Goal: Information Seeking & Learning: Learn about a topic

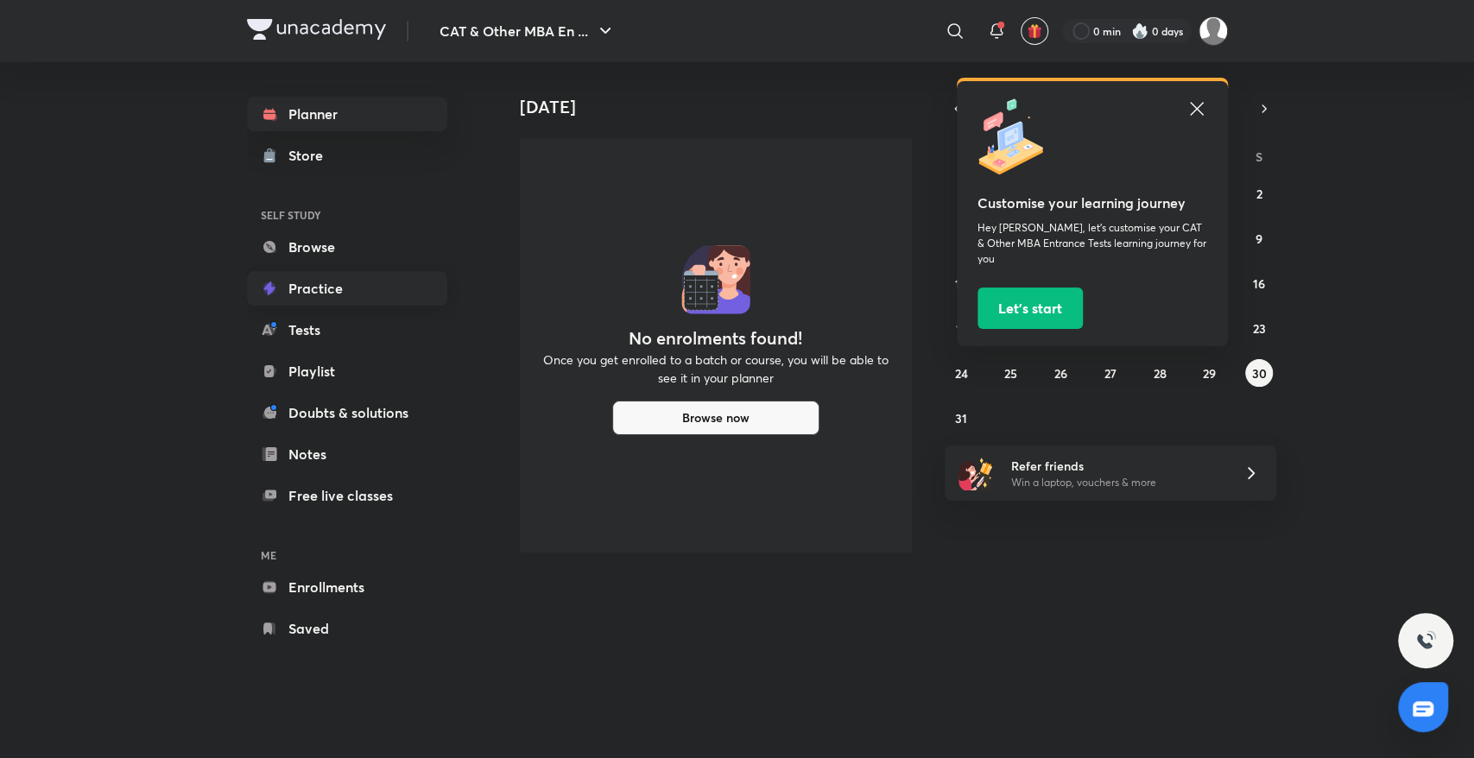
click at [311, 282] on link "Practice" at bounding box center [347, 288] width 200 height 35
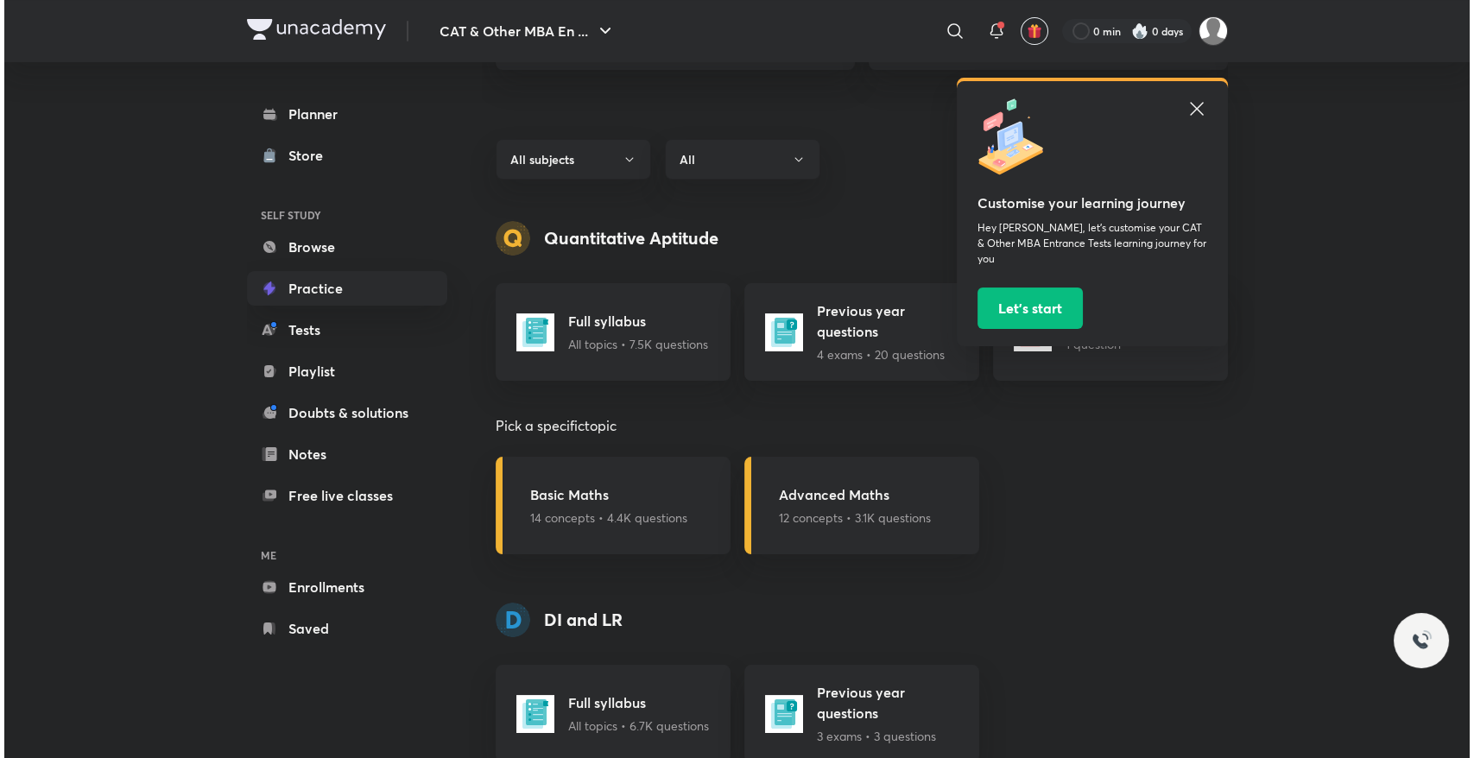
scroll to position [568, 0]
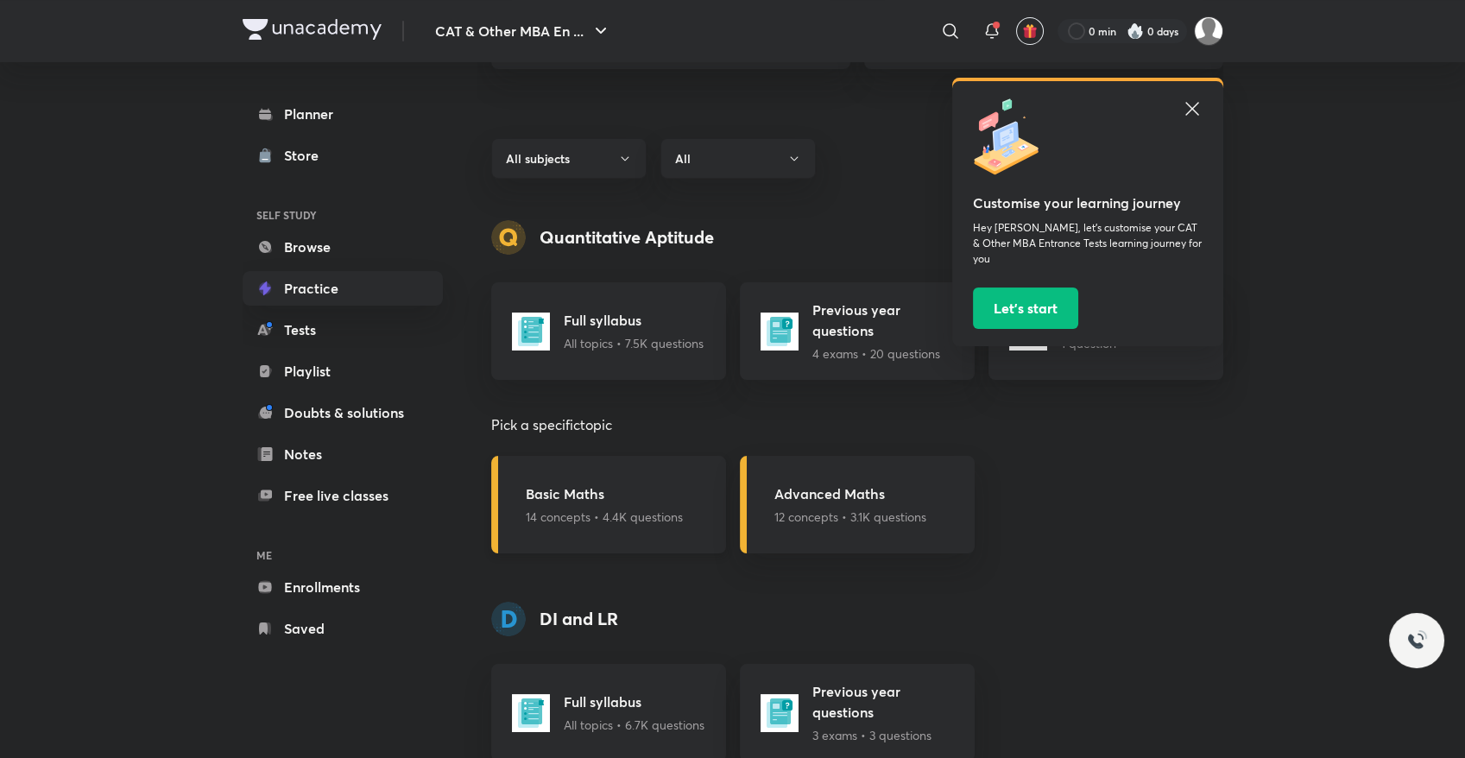
click at [595, 494] on h5 "Basic Maths" at bounding box center [604, 493] width 157 height 21
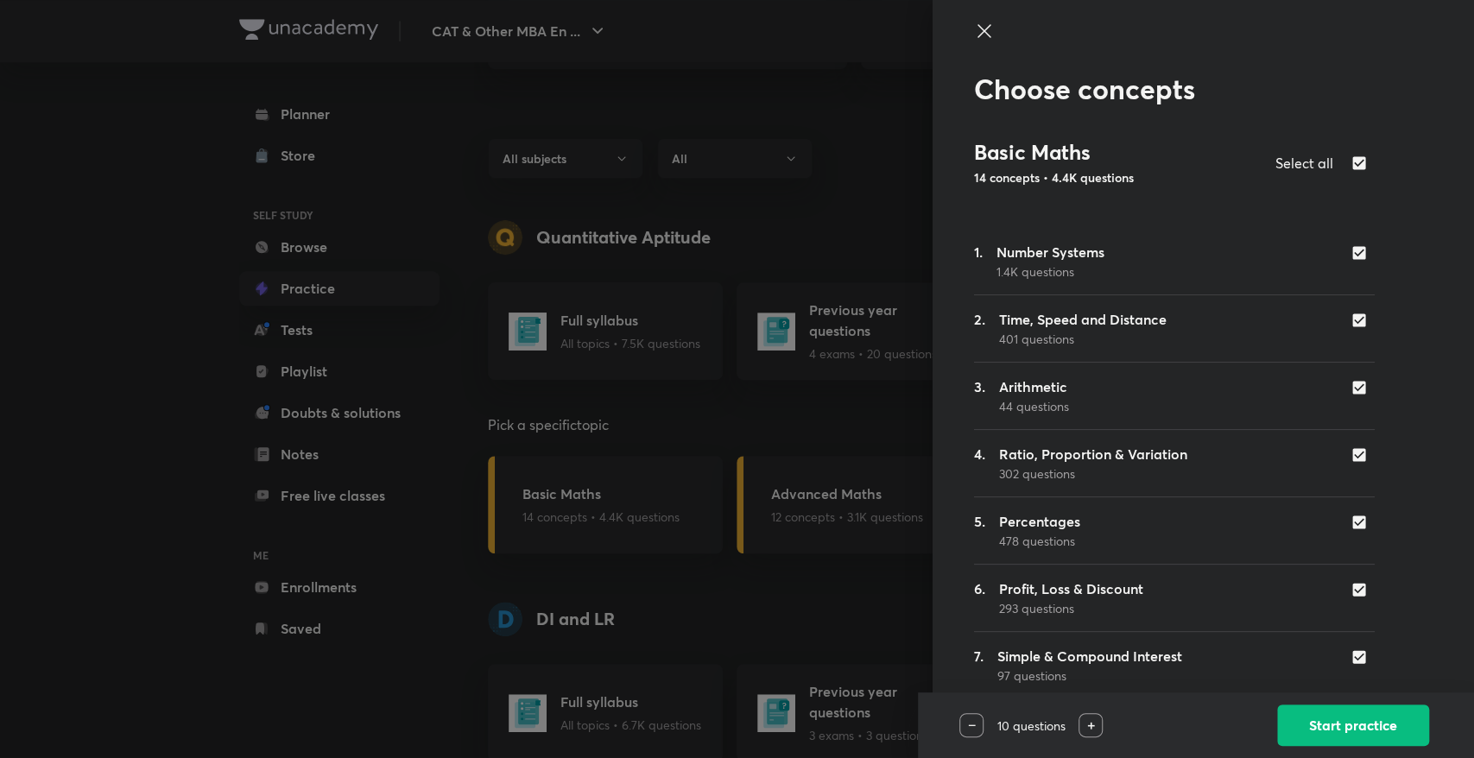
click at [1350, 252] on input "checkbox" at bounding box center [1362, 252] width 24 height 17
checkbox input "false"
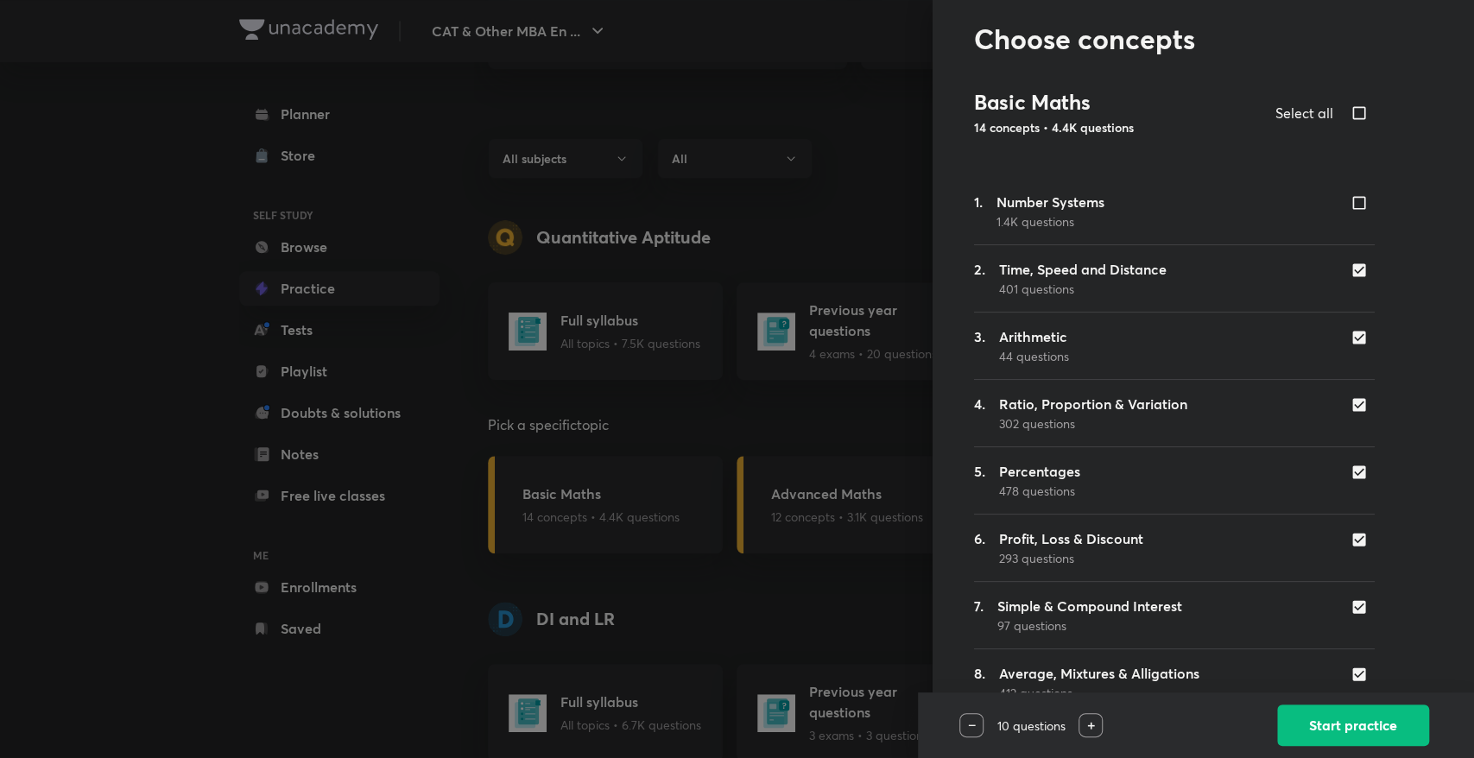
scroll to position [54, 0]
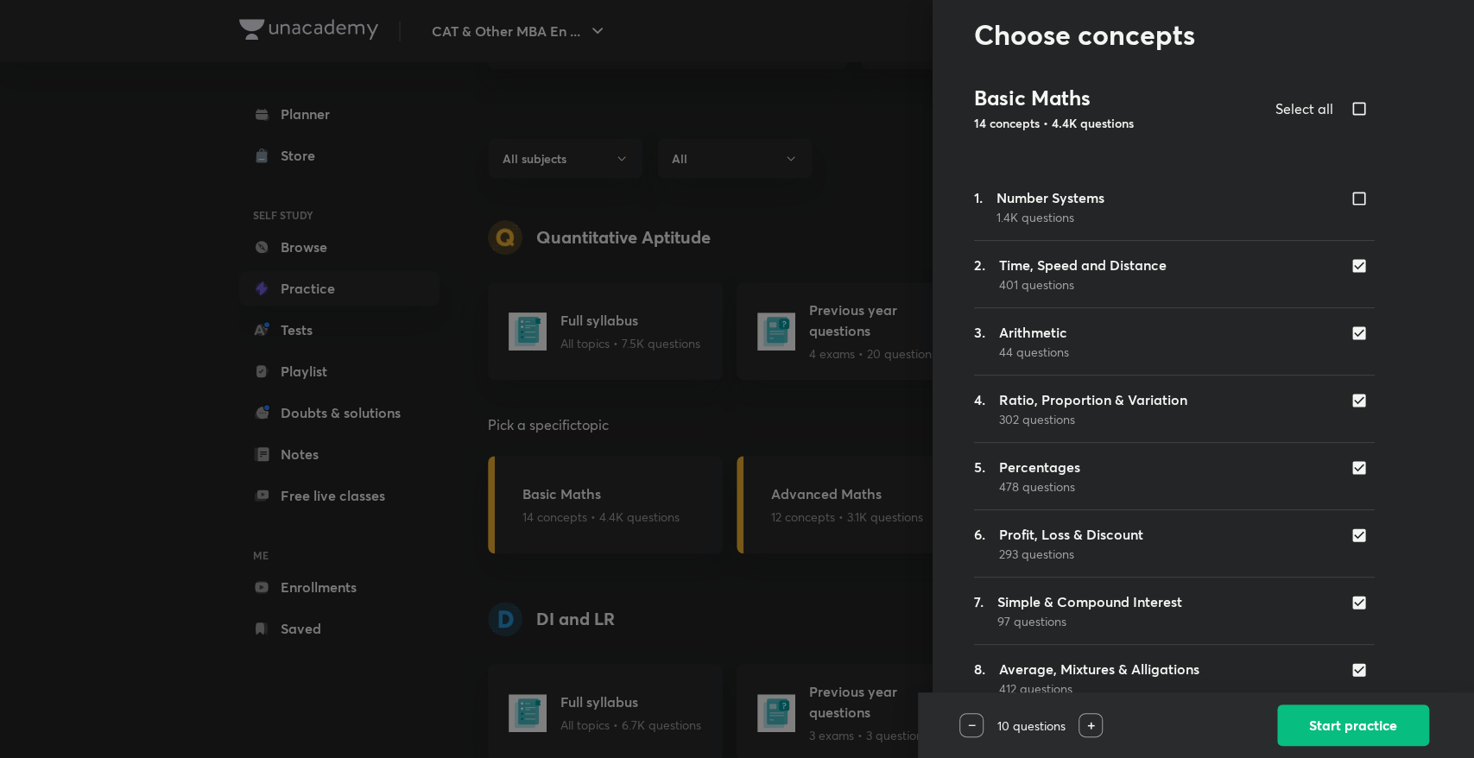
click at [1350, 269] on input "checkbox" at bounding box center [1362, 265] width 24 height 17
checkbox input "false"
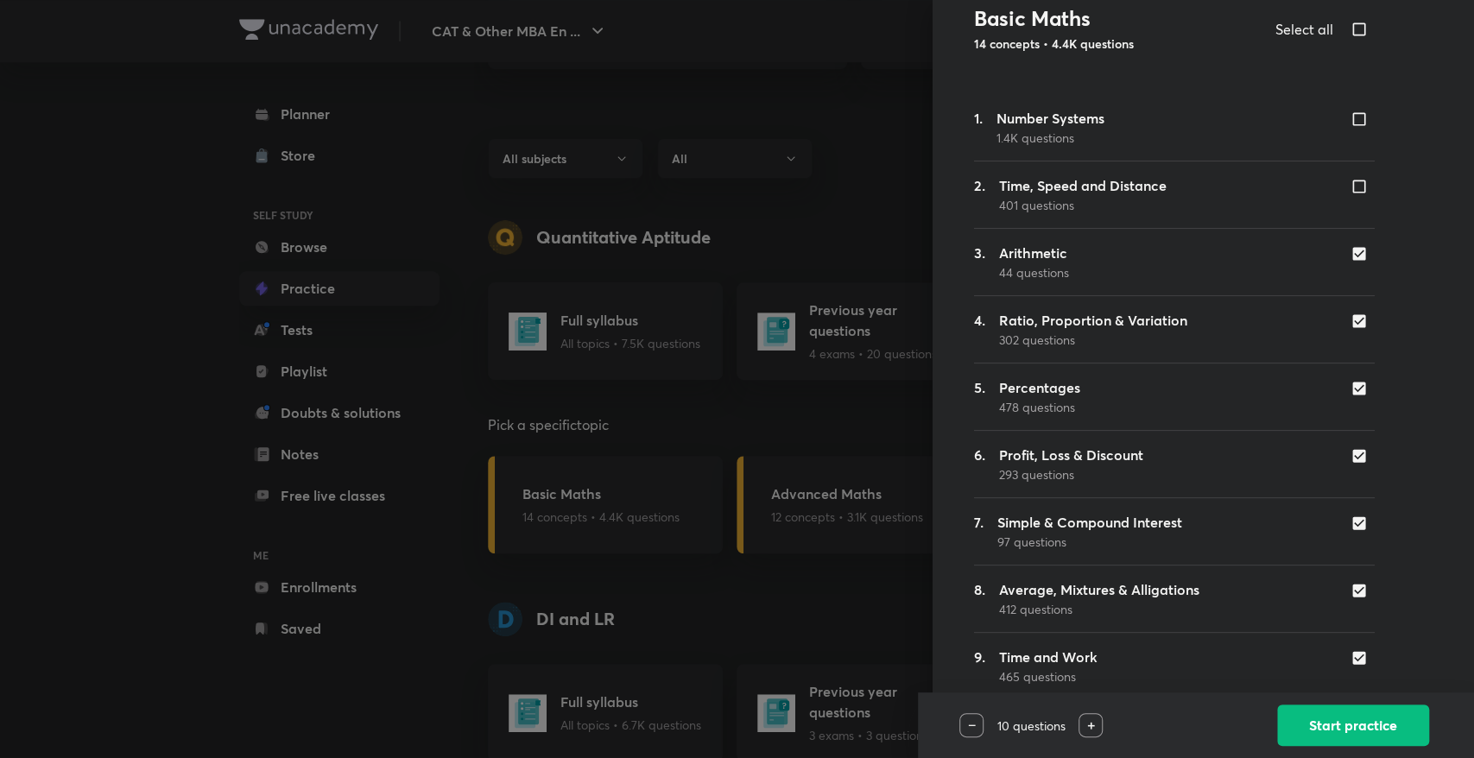
scroll to position [135, 0]
click at [1350, 524] on input "checkbox" at bounding box center [1362, 522] width 24 height 17
checkbox input "false"
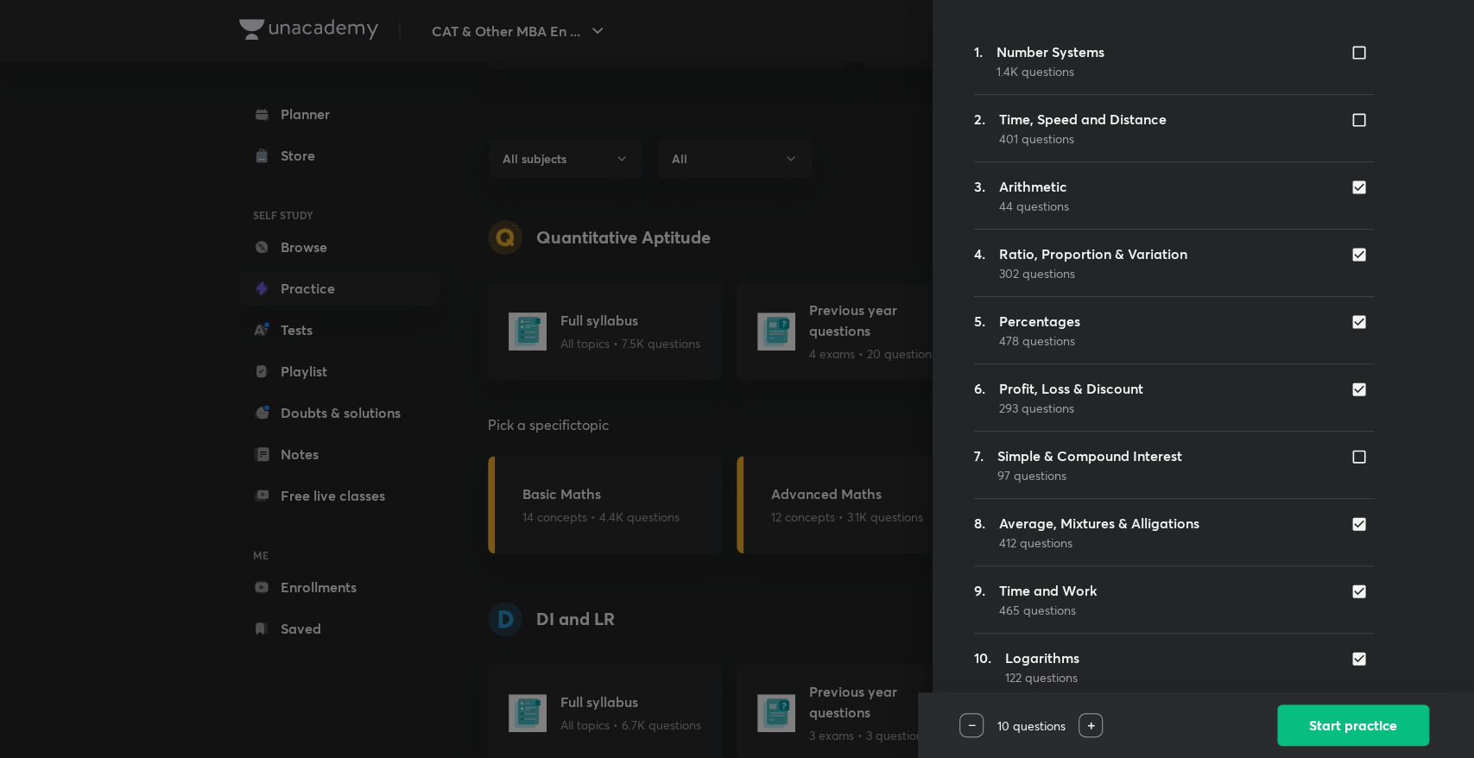
scroll to position [202, 0]
click at [1350, 521] on input "checkbox" at bounding box center [1362, 522] width 24 height 17
checkbox input "false"
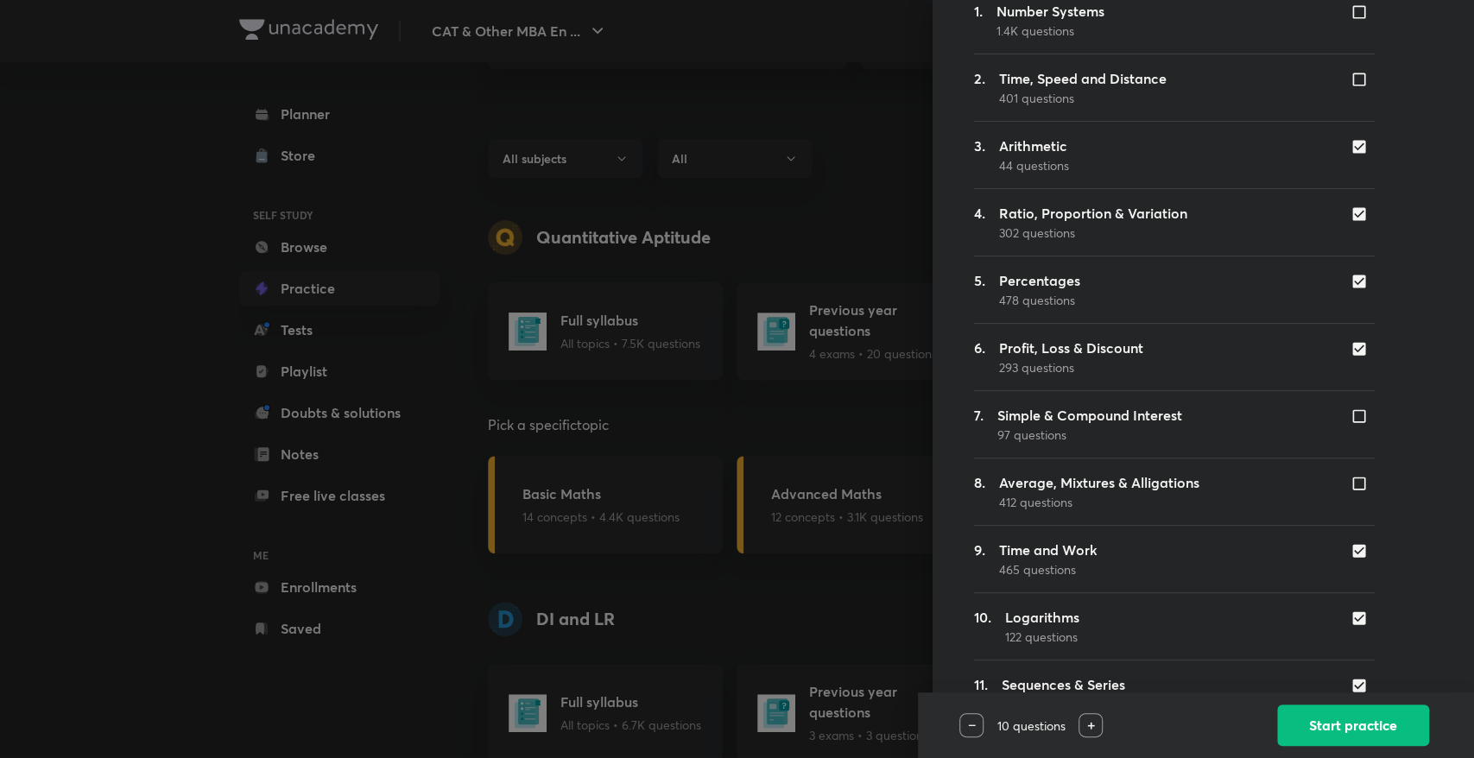
click at [1350, 554] on input "checkbox" at bounding box center [1362, 550] width 24 height 17
checkbox input "false"
click at [1350, 618] on input "checkbox" at bounding box center [1362, 617] width 24 height 17
checkbox input "false"
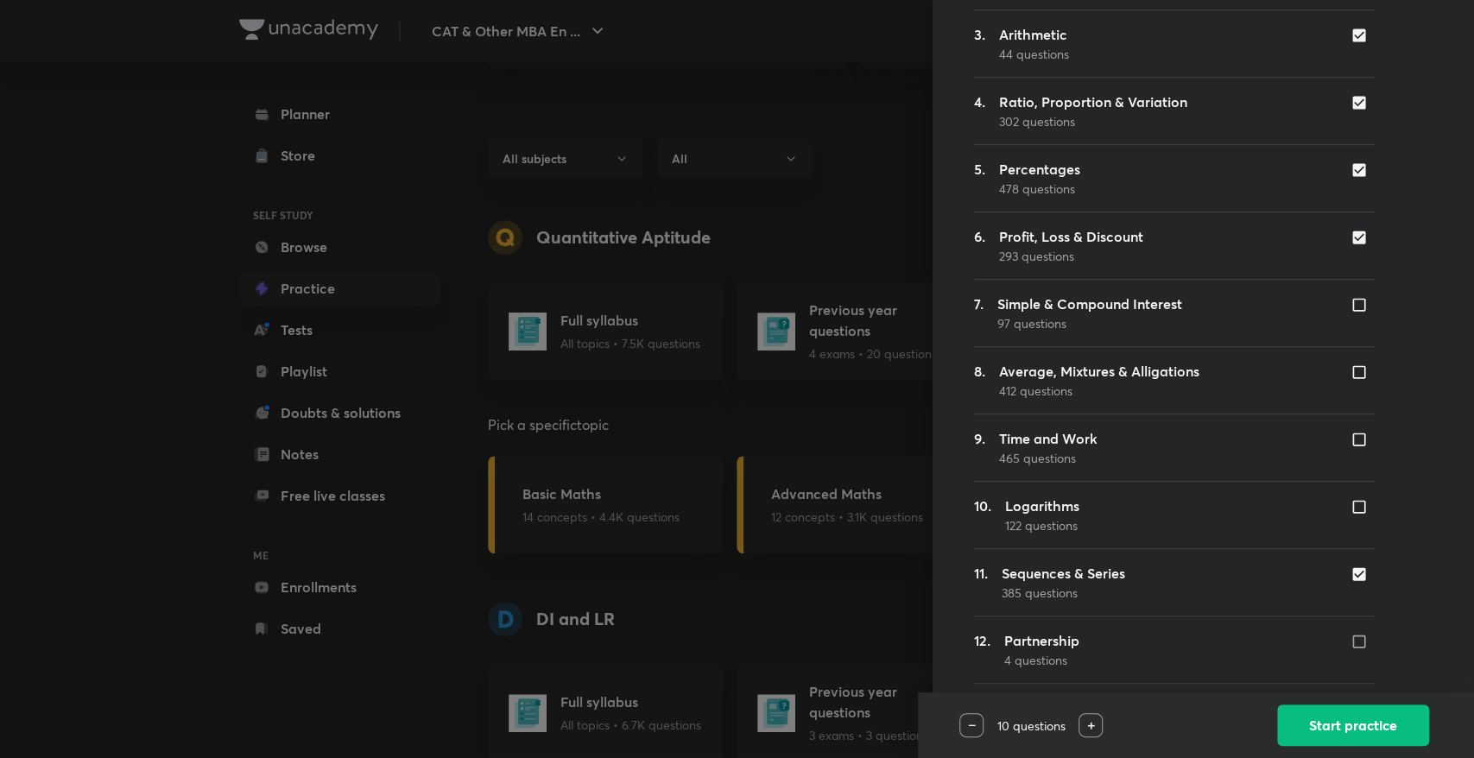
scroll to position [353, 0]
click at [1350, 577] on input "checkbox" at bounding box center [1362, 573] width 24 height 17
checkbox input "false"
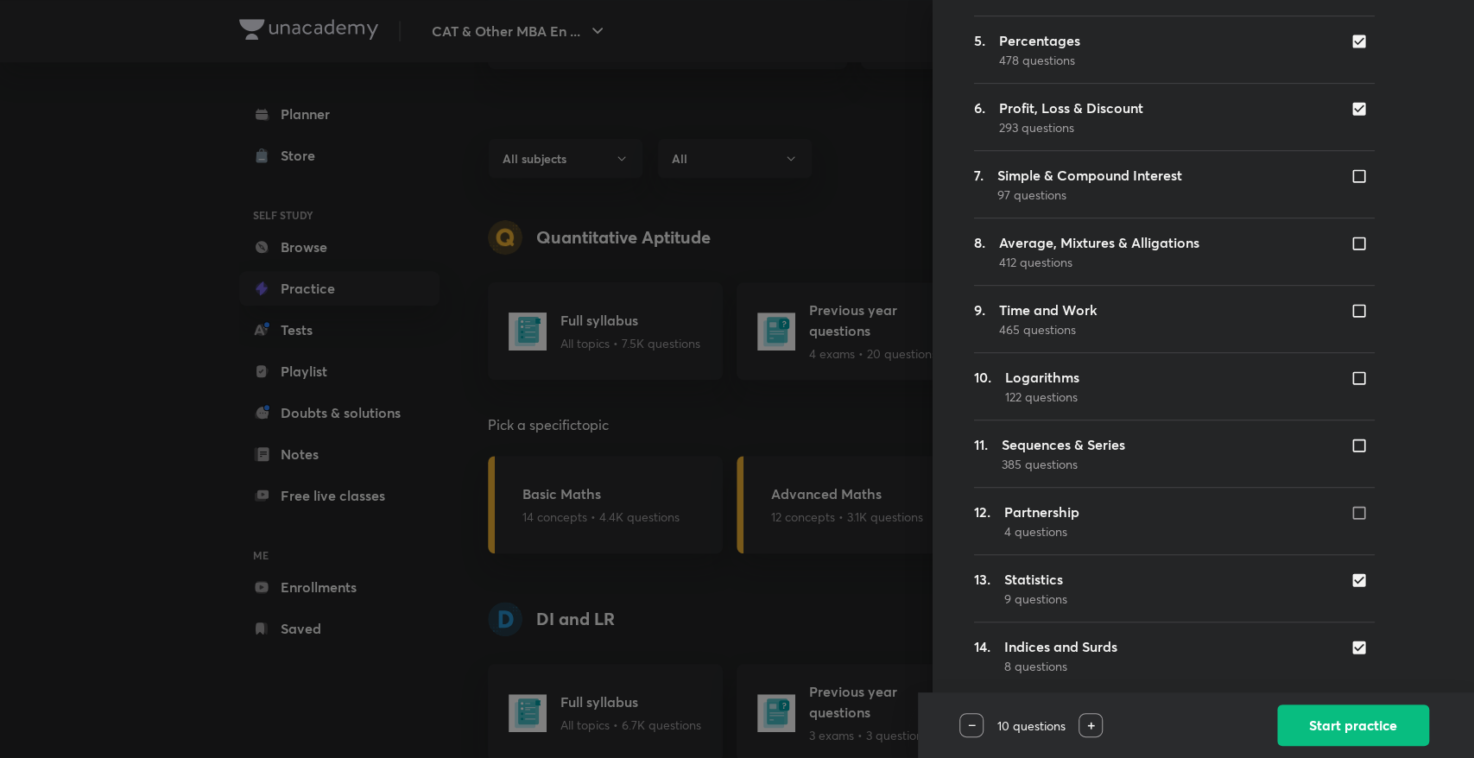
click at [1350, 580] on input "checkbox" at bounding box center [1362, 579] width 24 height 17
checkbox input "false"
drag, startPoint x: 1244, startPoint y: 616, endPoint x: 1261, endPoint y: 621, distance: 17.8
click at [1261, 621] on div "1. Number Systems 1.4K questions 2. Time, Speed and Distance 401 questions 3. A…" at bounding box center [1174, 252] width 401 height 1011
click at [1351, 649] on input "checkbox" at bounding box center [1362, 647] width 24 height 17
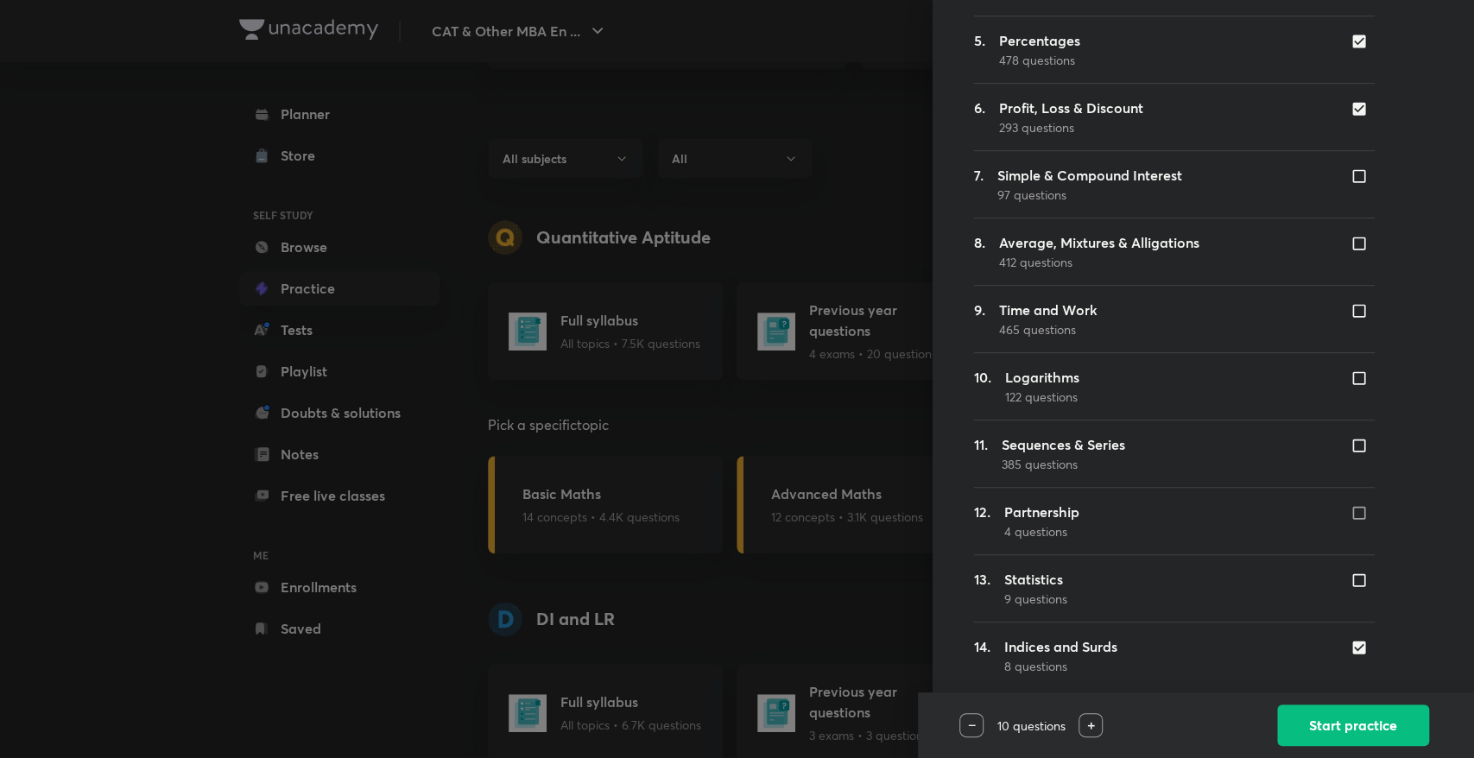
checkbox input "false"
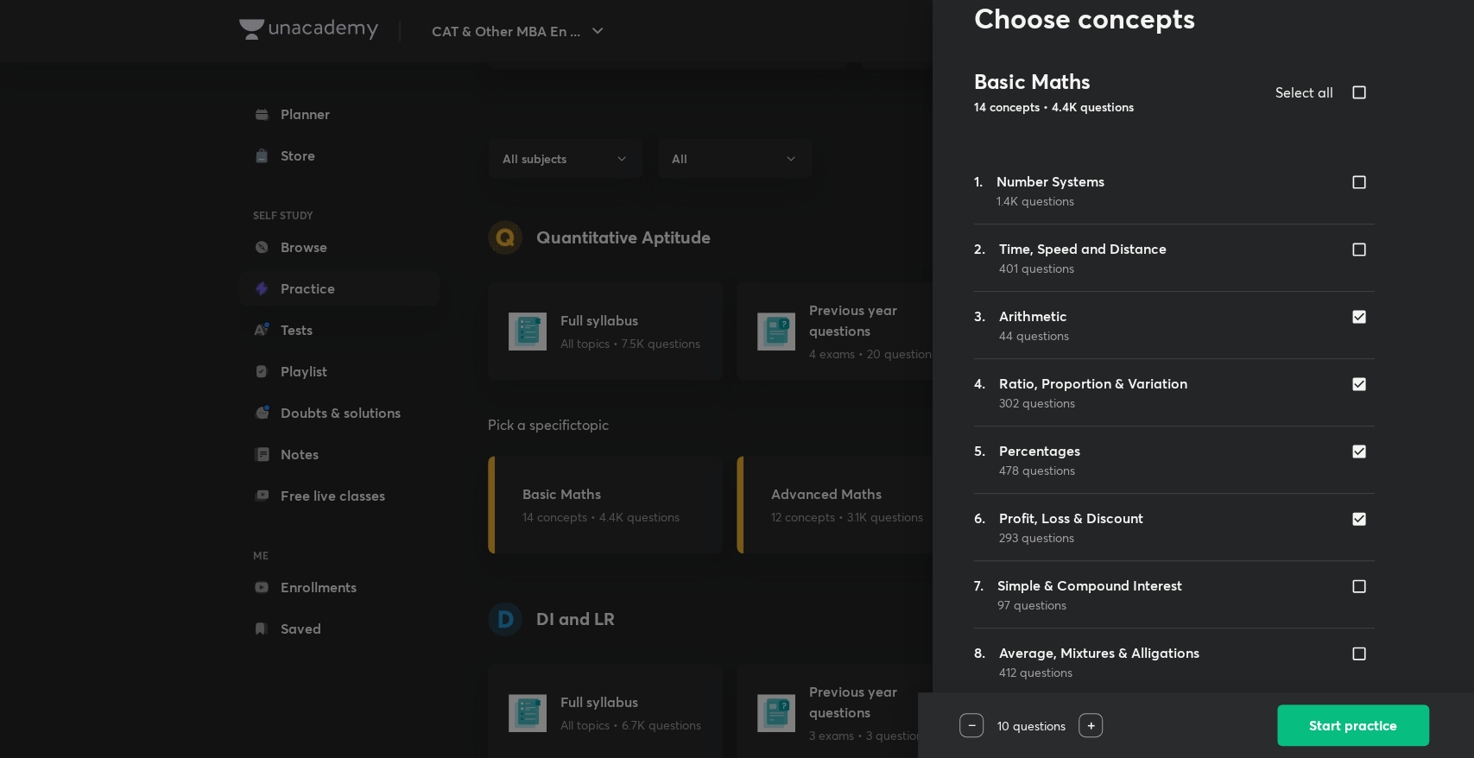
scroll to position [73, 0]
click at [1089, 726] on img at bounding box center [1091, 726] width 8 height 8
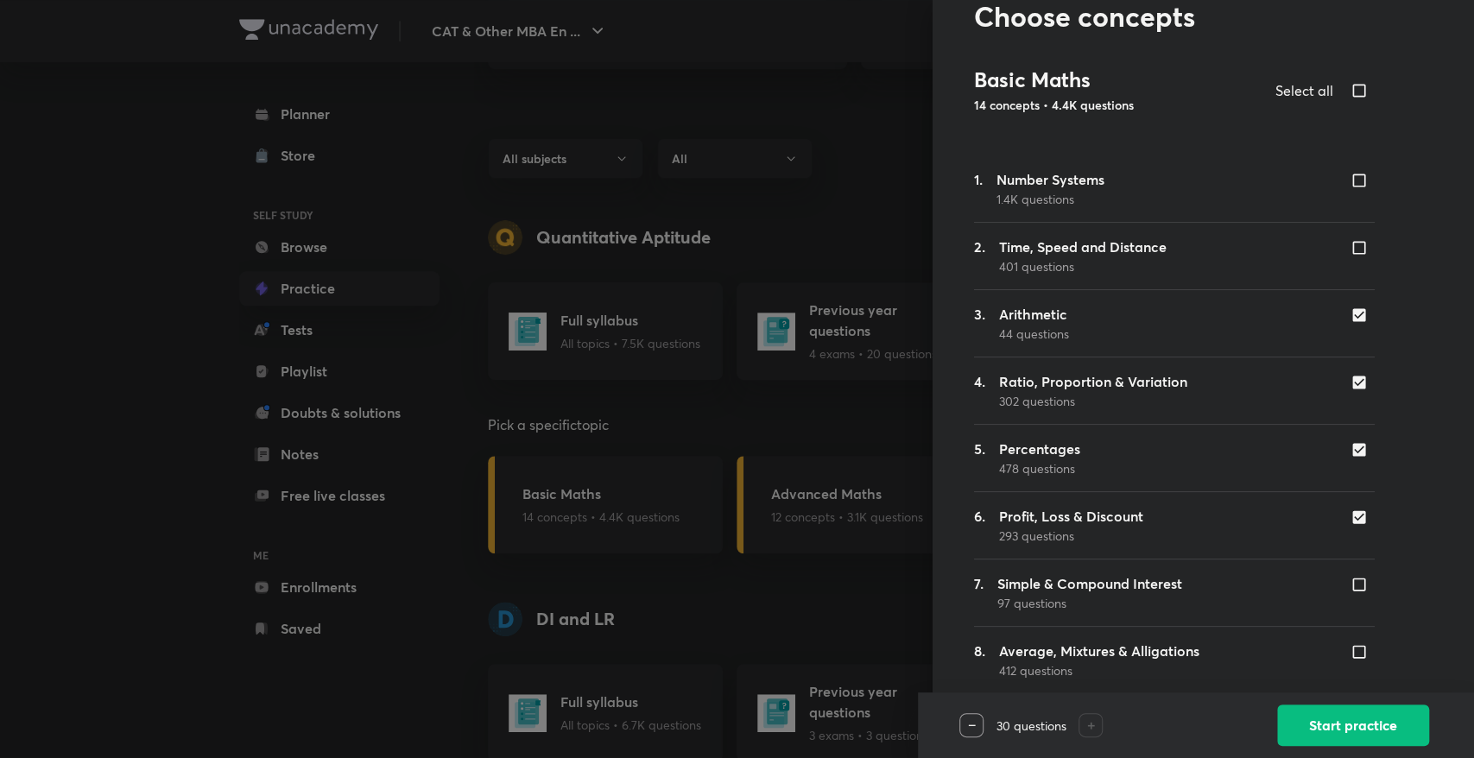
click at [971, 729] on div at bounding box center [971, 725] width 24 height 24
click at [1360, 729] on button "Start practice" at bounding box center [1353, 723] width 152 height 41
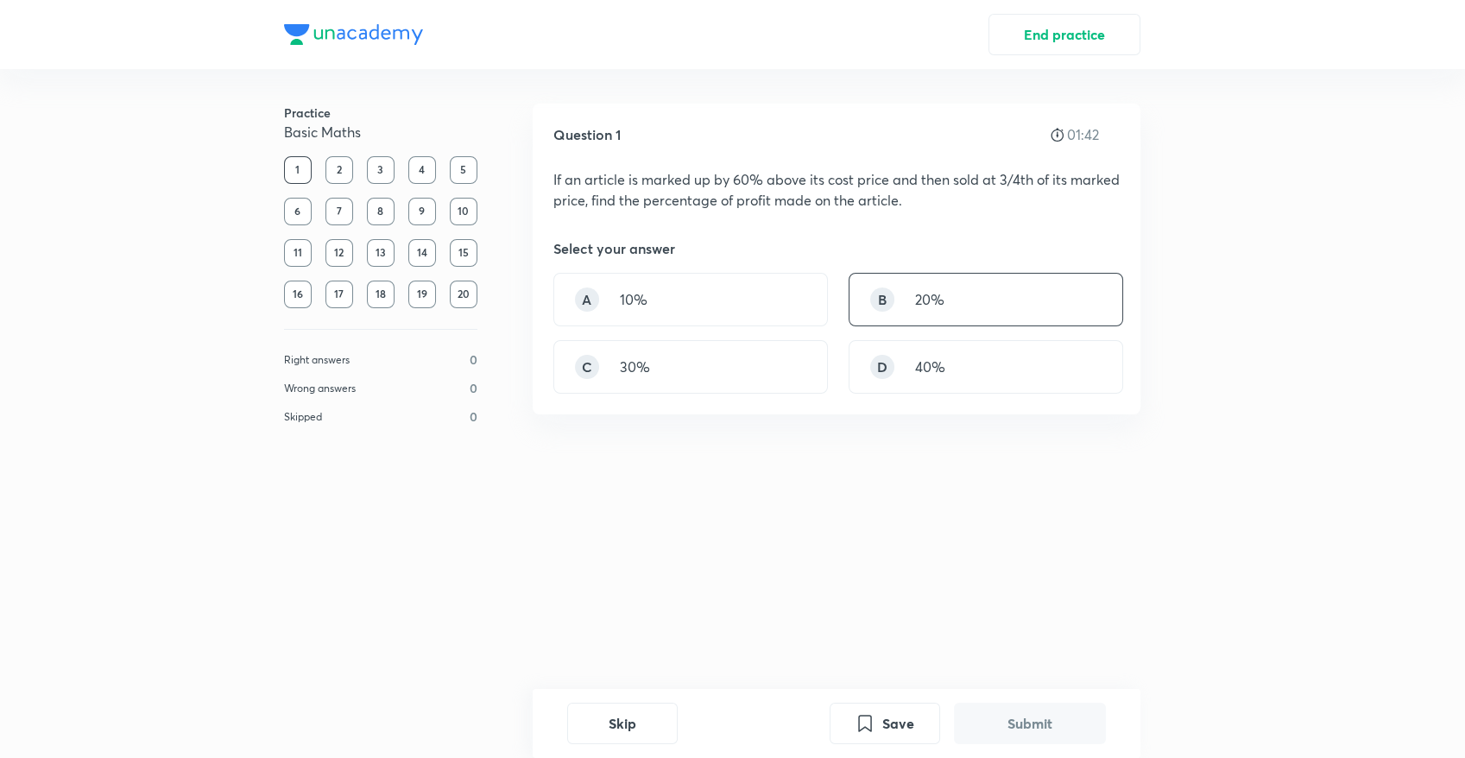
click at [881, 293] on div "B" at bounding box center [882, 299] width 24 height 24
click at [1035, 730] on button "Submit" at bounding box center [1030, 721] width 152 height 41
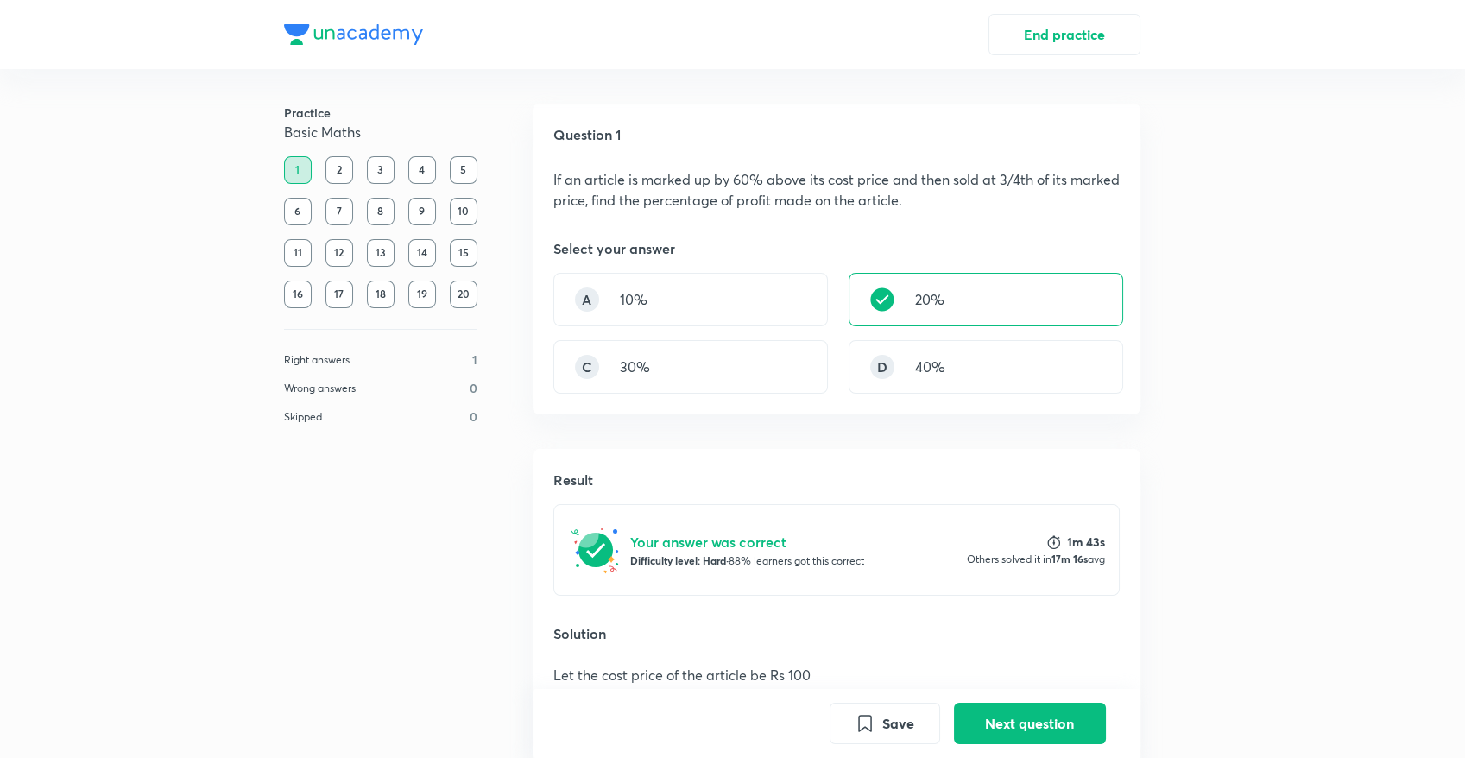
scroll to position [277, 0]
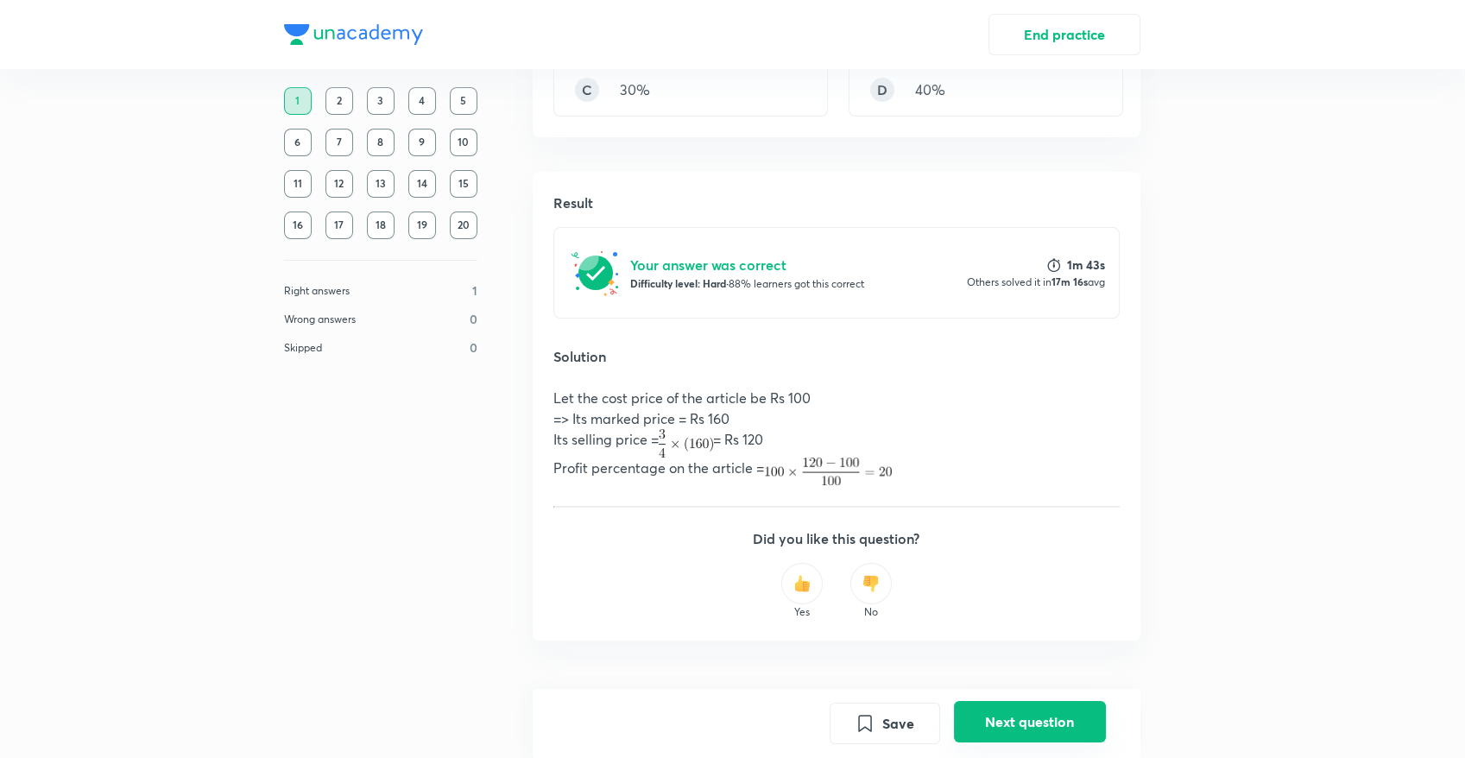
click at [1044, 719] on button "Next question" at bounding box center [1030, 721] width 152 height 41
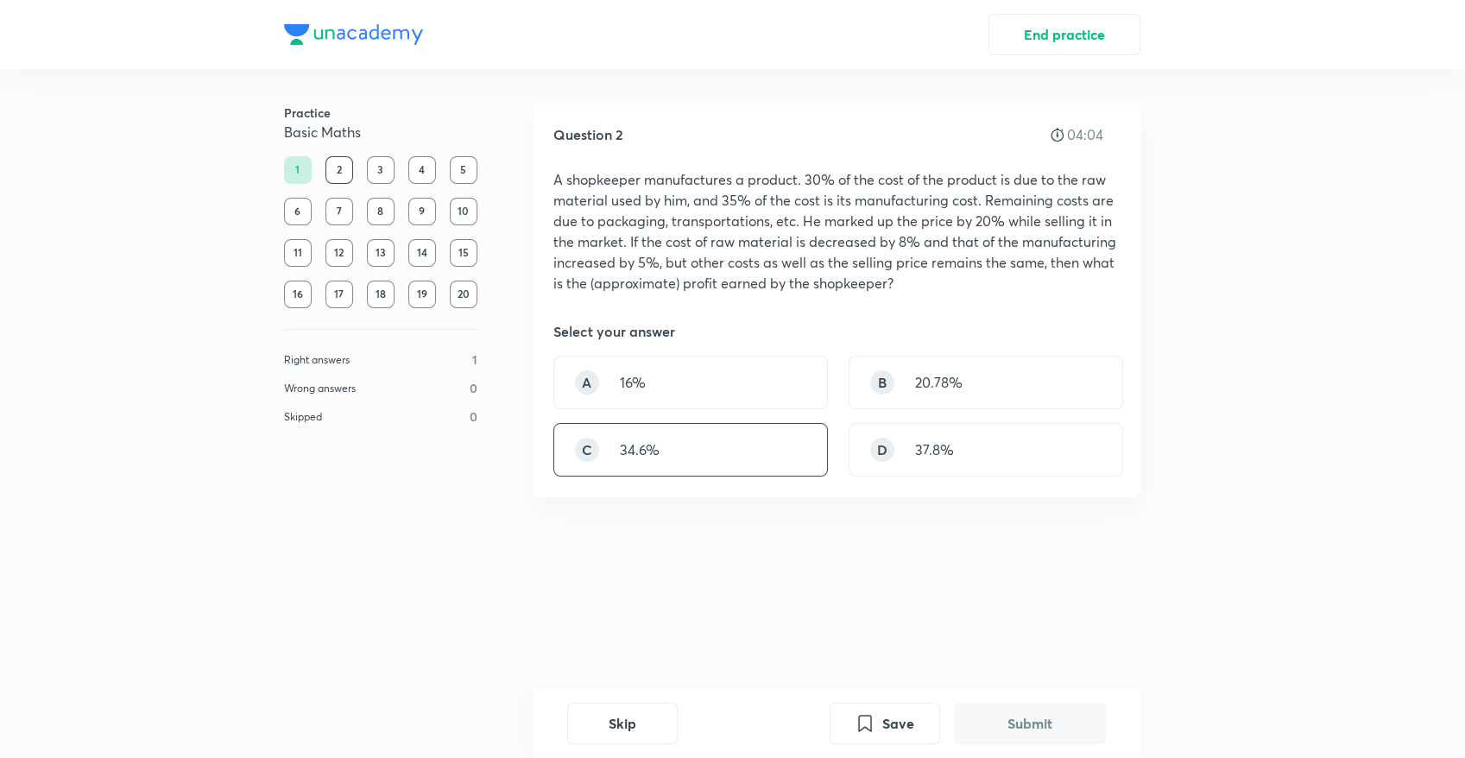
click at [599, 465] on div "C 34.6%" at bounding box center [690, 450] width 275 height 54
click at [1075, 715] on button "Submit" at bounding box center [1030, 721] width 152 height 41
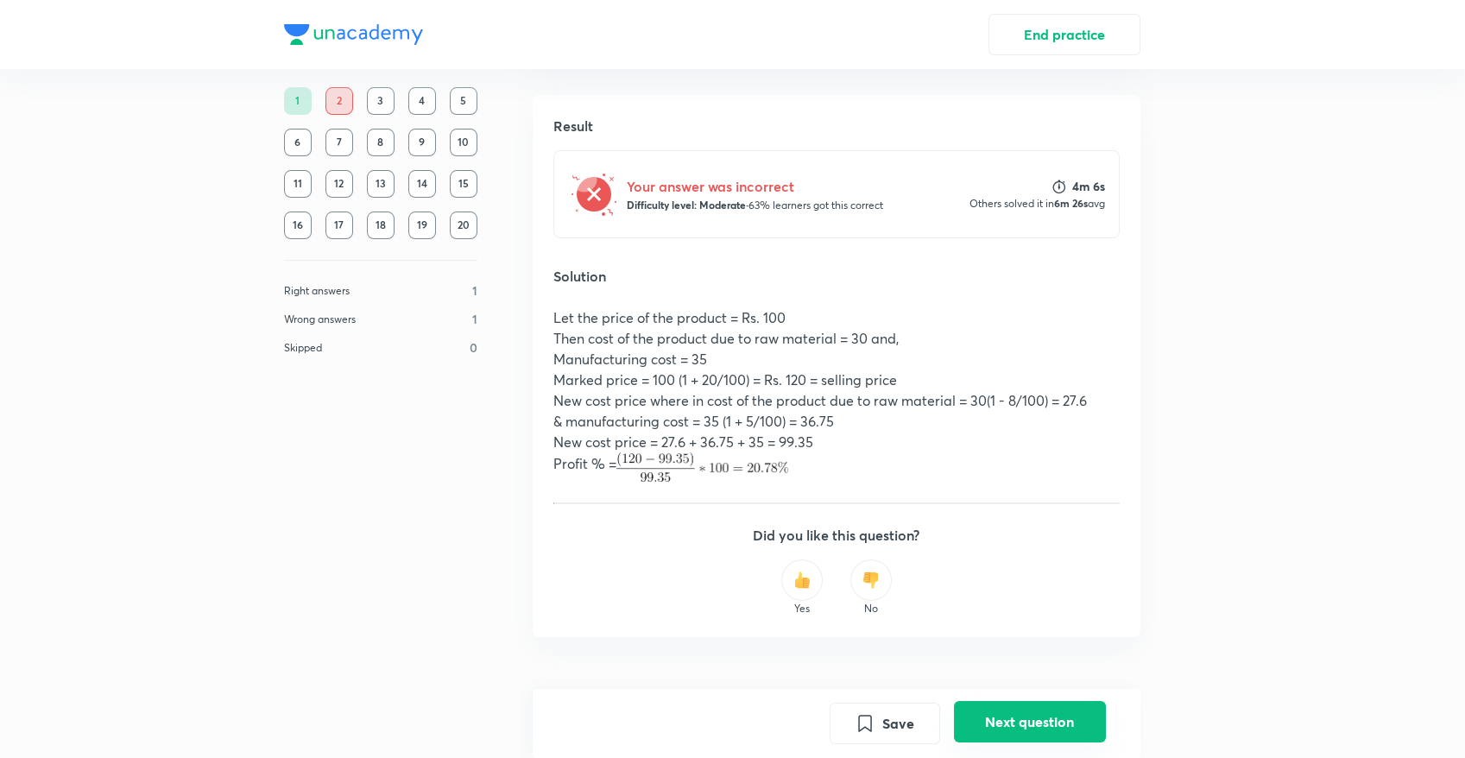
click at [1018, 722] on button "Next question" at bounding box center [1030, 721] width 152 height 41
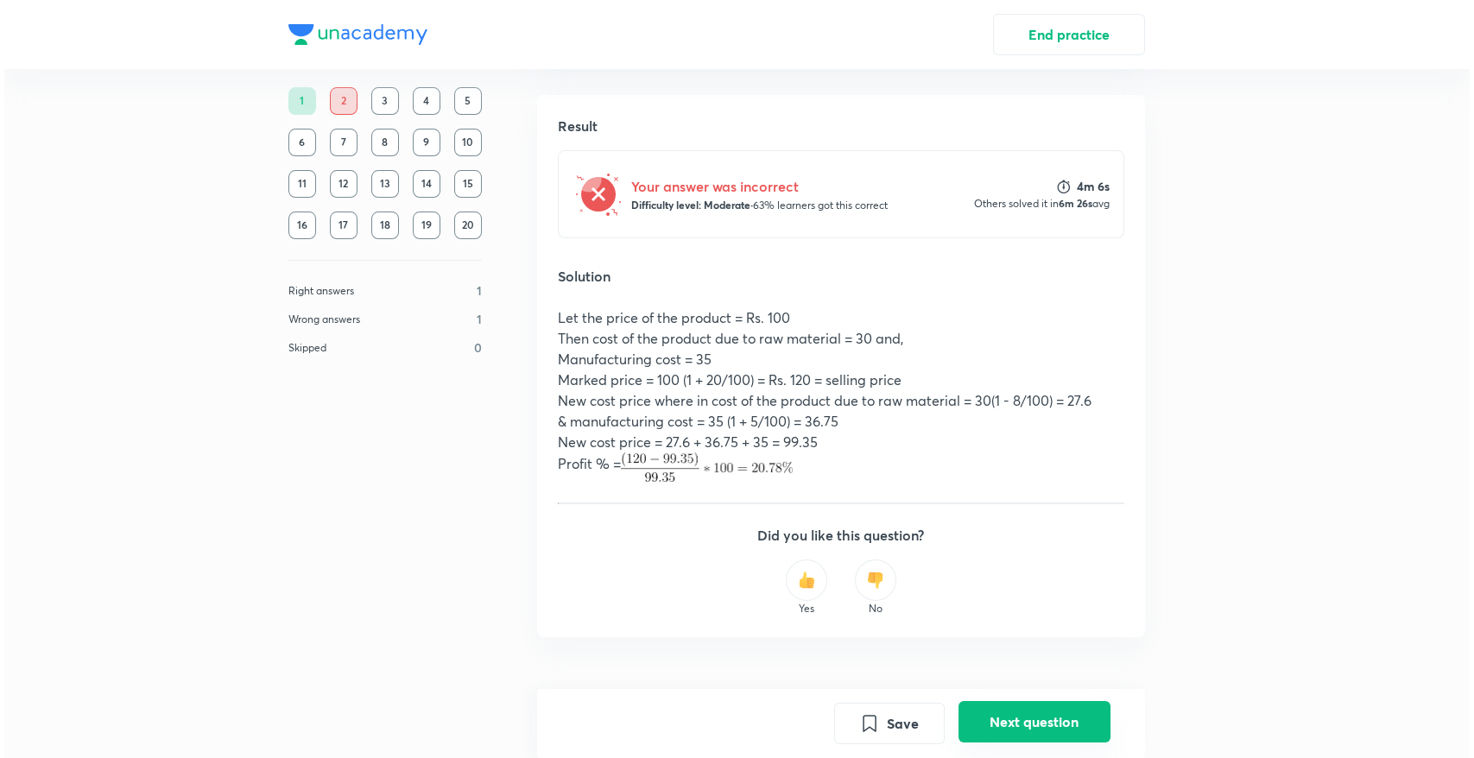
scroll to position [0, 0]
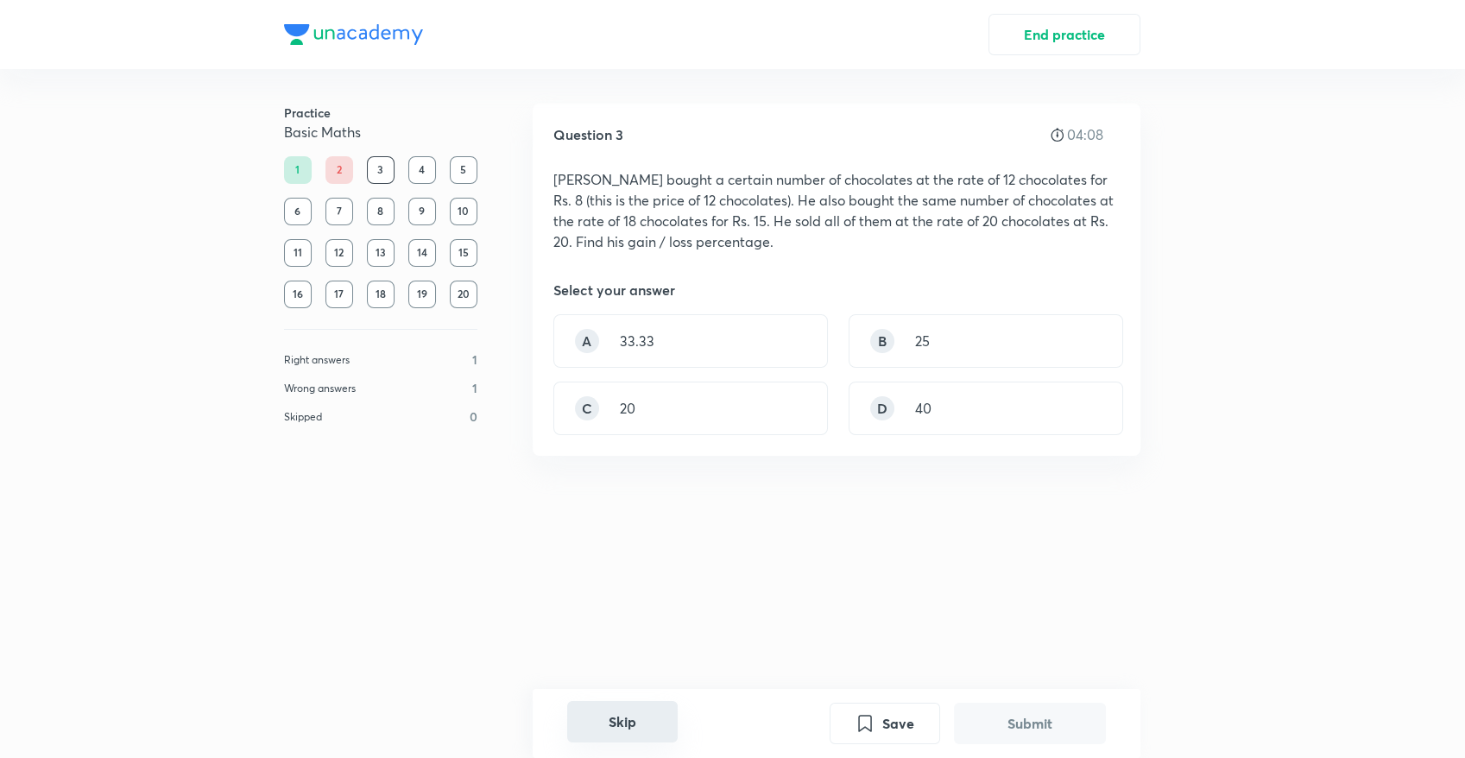
click at [642, 723] on button "Skip" at bounding box center [622, 721] width 110 height 41
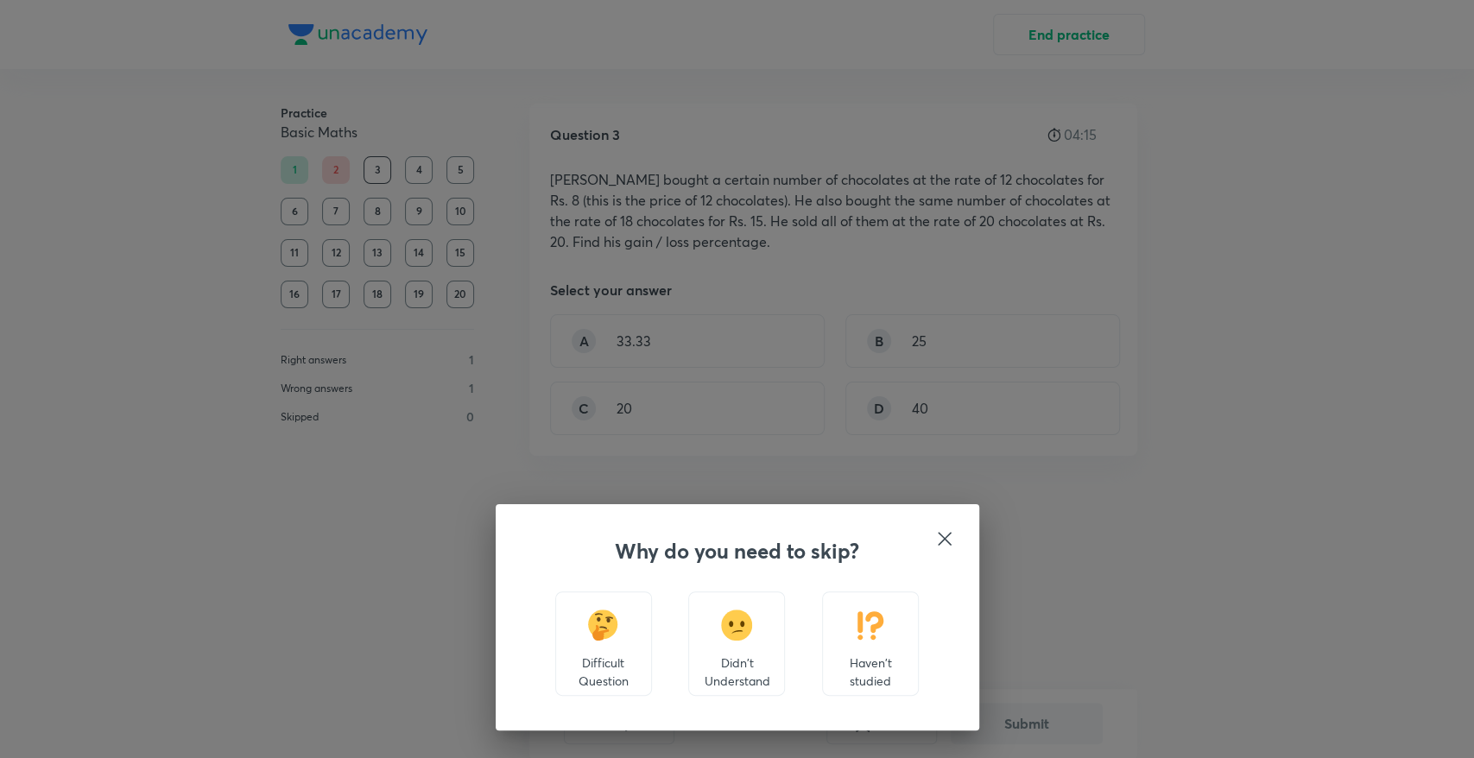
click at [709, 637] on div "Didn't Understand" at bounding box center [736, 643] width 97 height 104
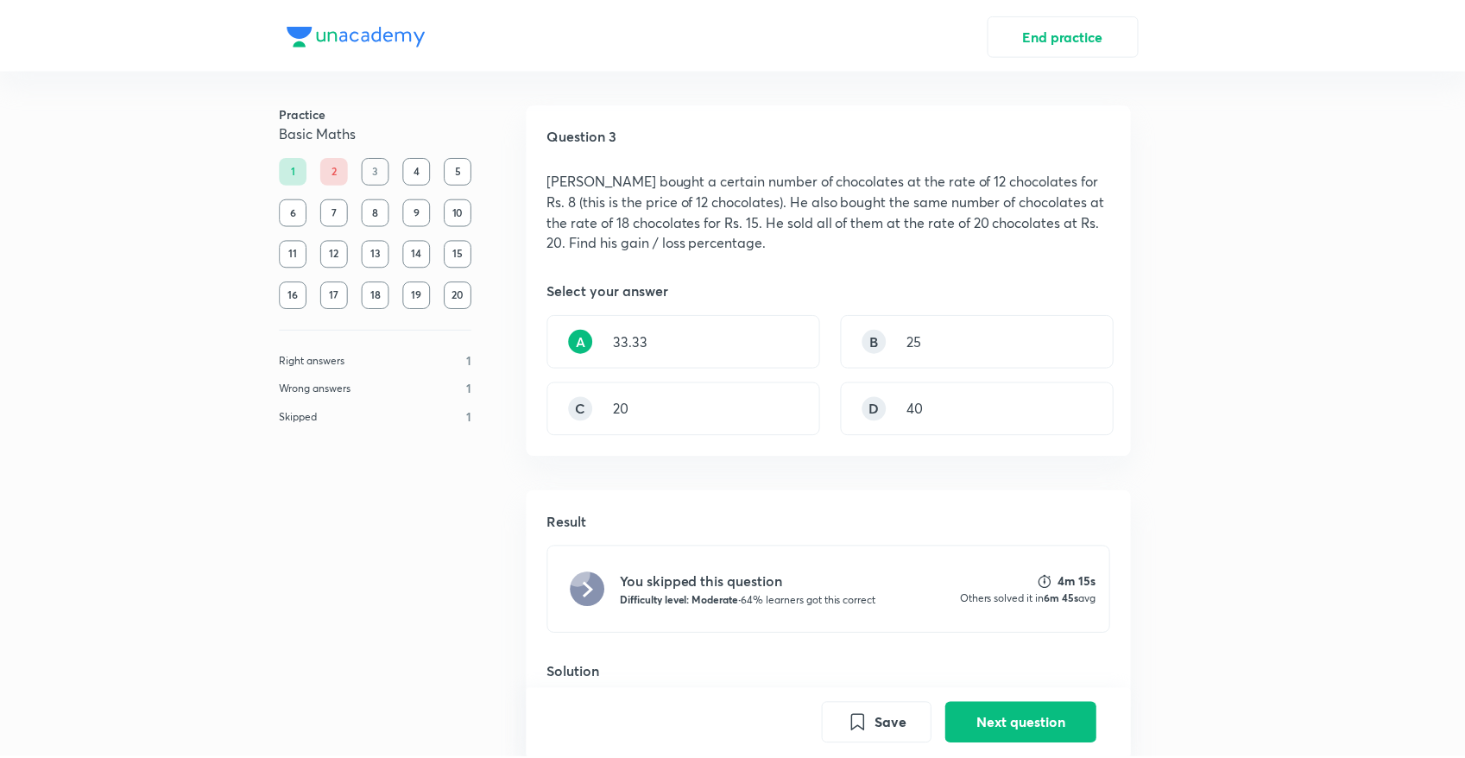
scroll to position [325, 0]
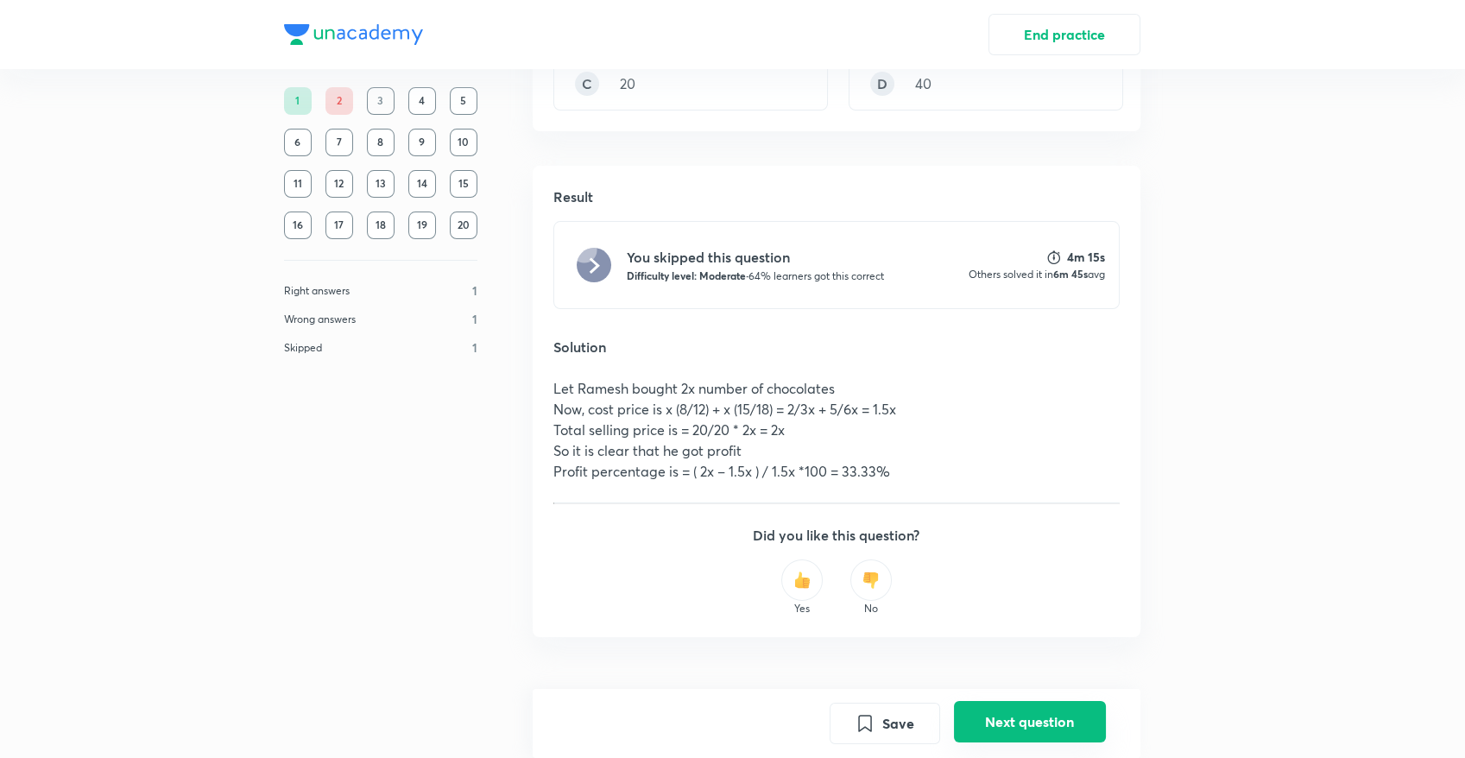
click at [1043, 723] on button "Next question" at bounding box center [1030, 721] width 152 height 41
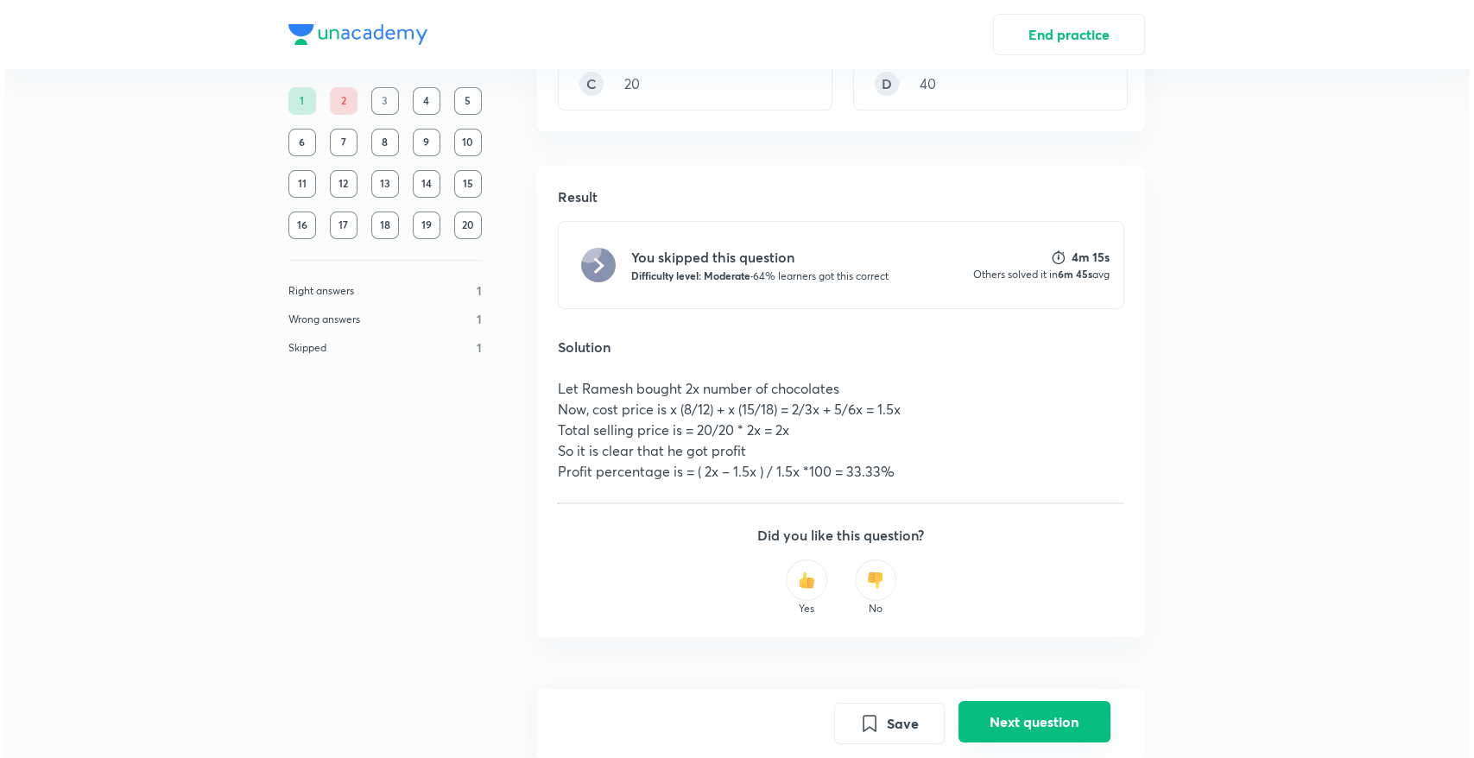
scroll to position [0, 0]
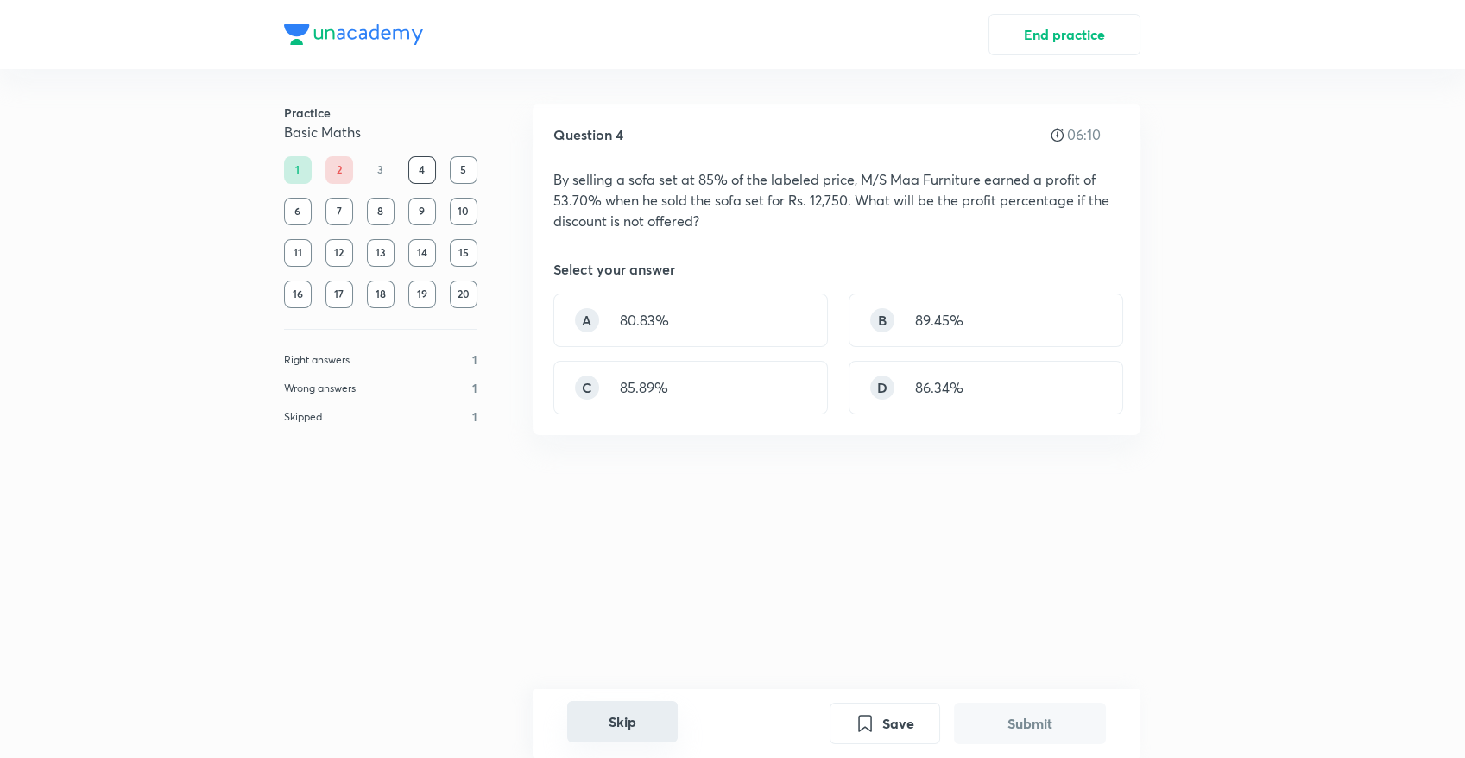
click at [626, 721] on button "Skip" at bounding box center [622, 721] width 110 height 41
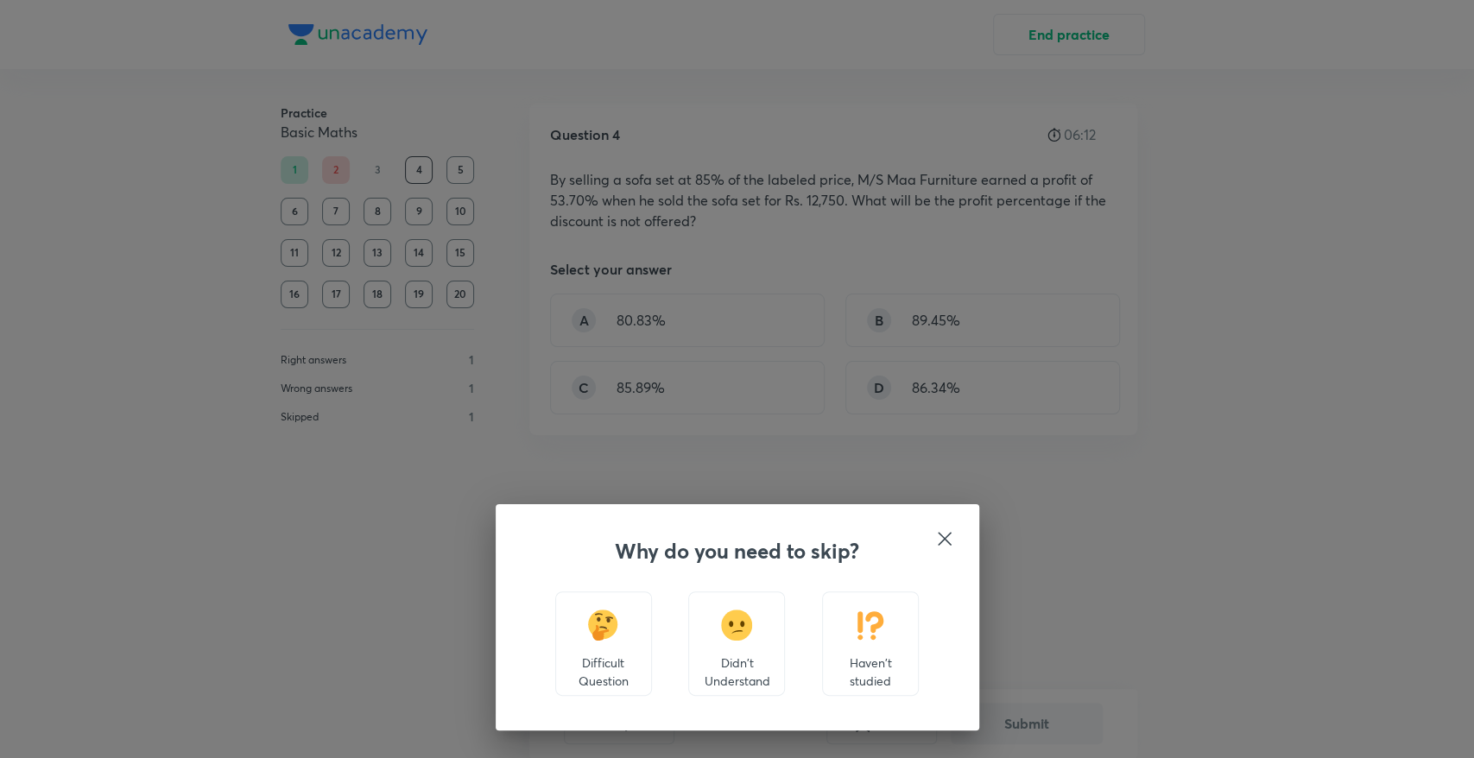
click at [739, 632] on img at bounding box center [737, 624] width 32 height 31
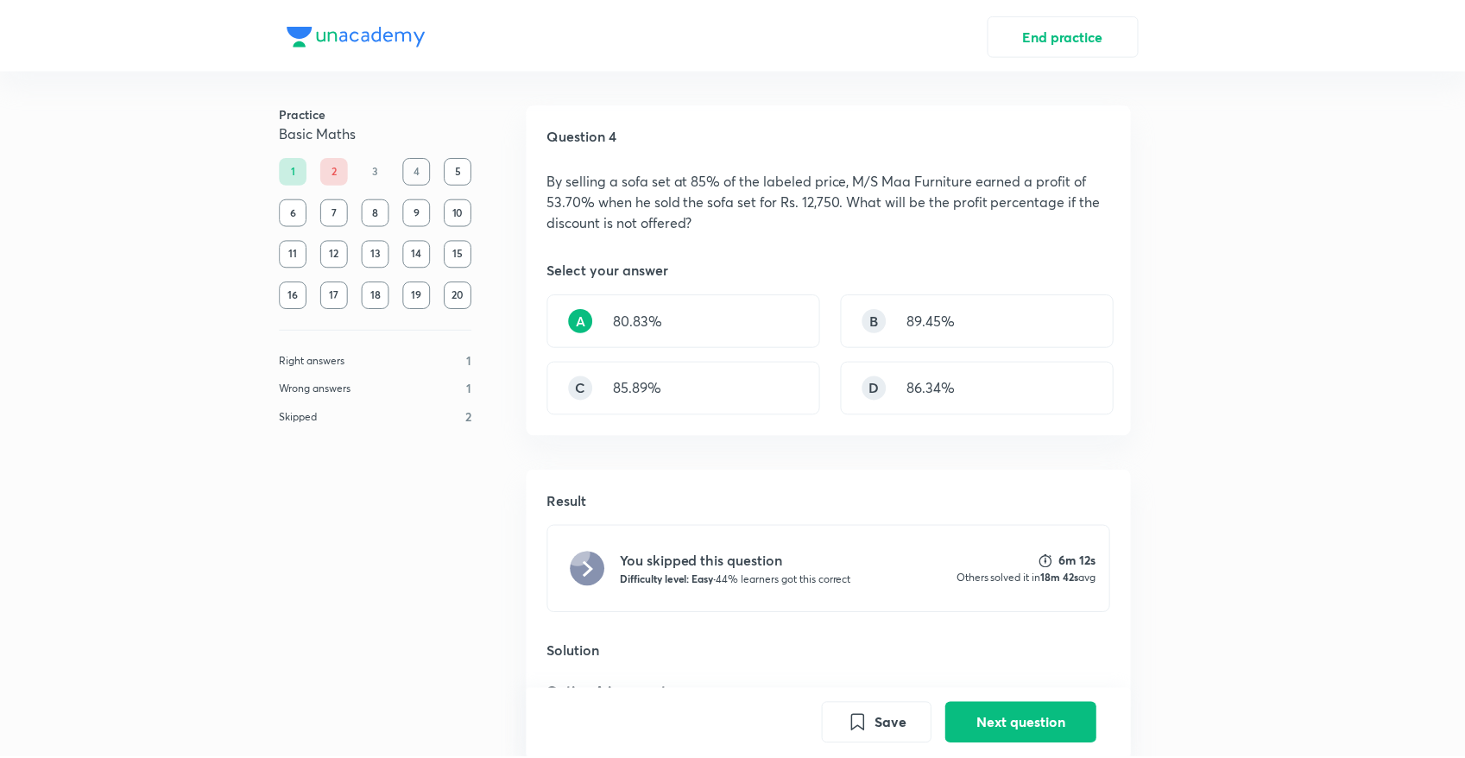
scroll to position [325, 0]
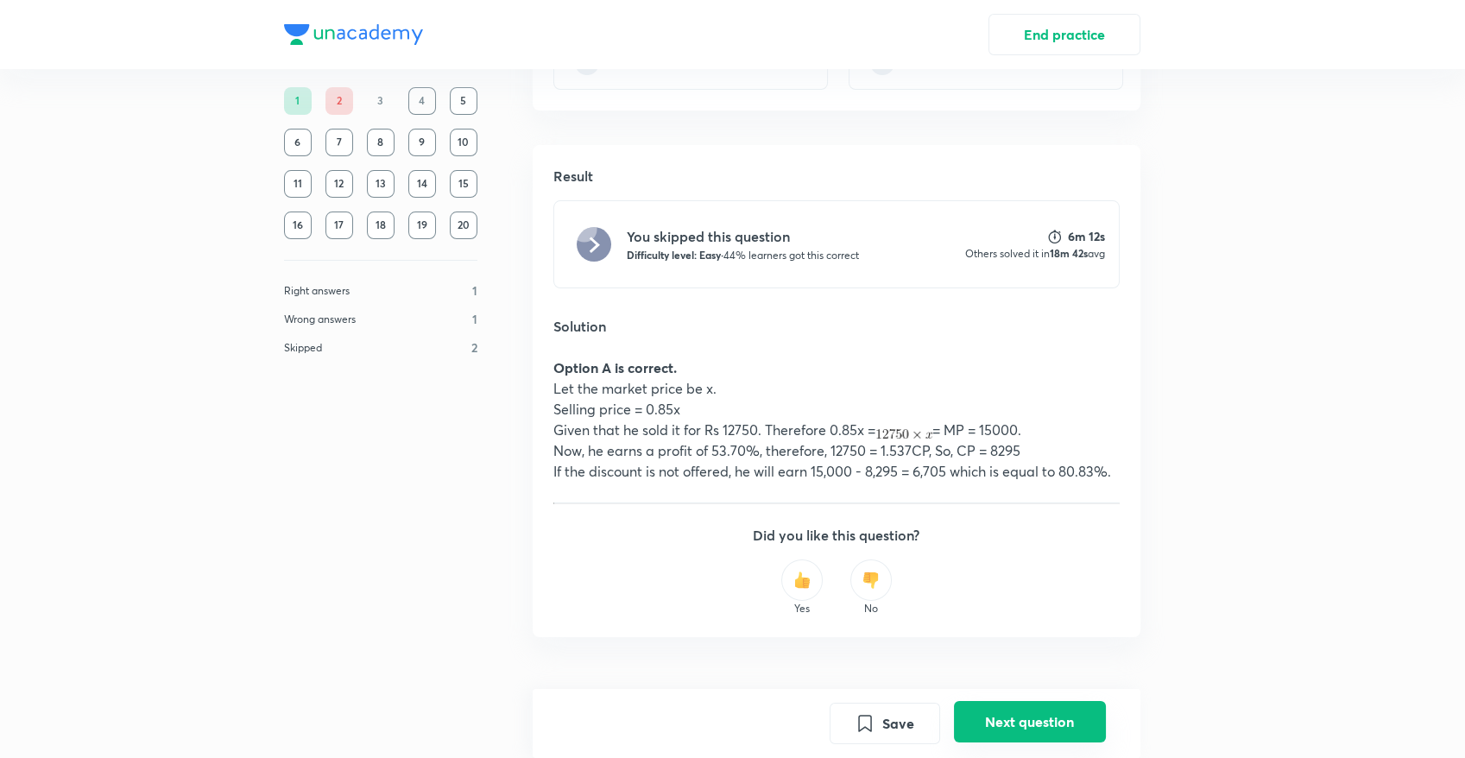
click at [1008, 704] on button "Next question" at bounding box center [1030, 721] width 152 height 41
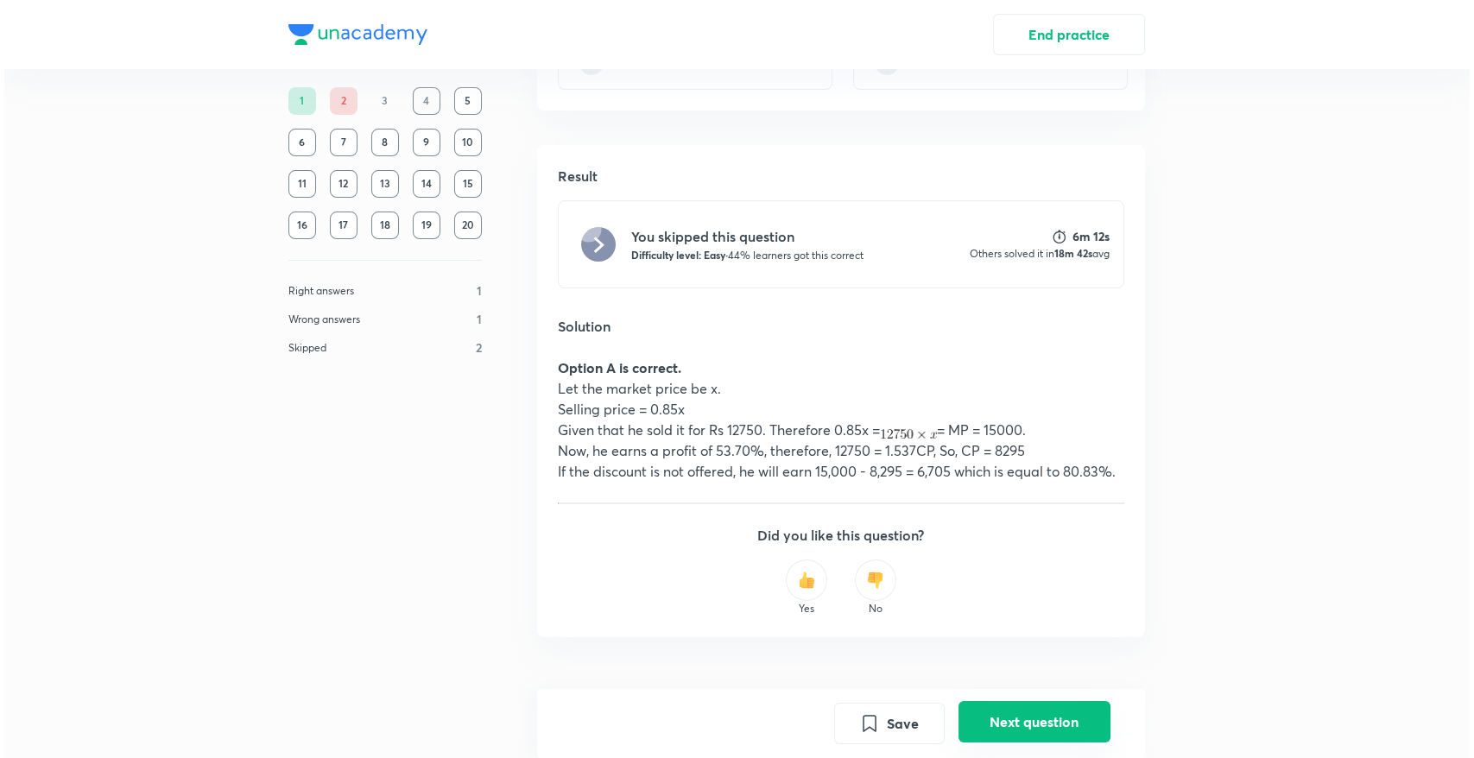
scroll to position [0, 0]
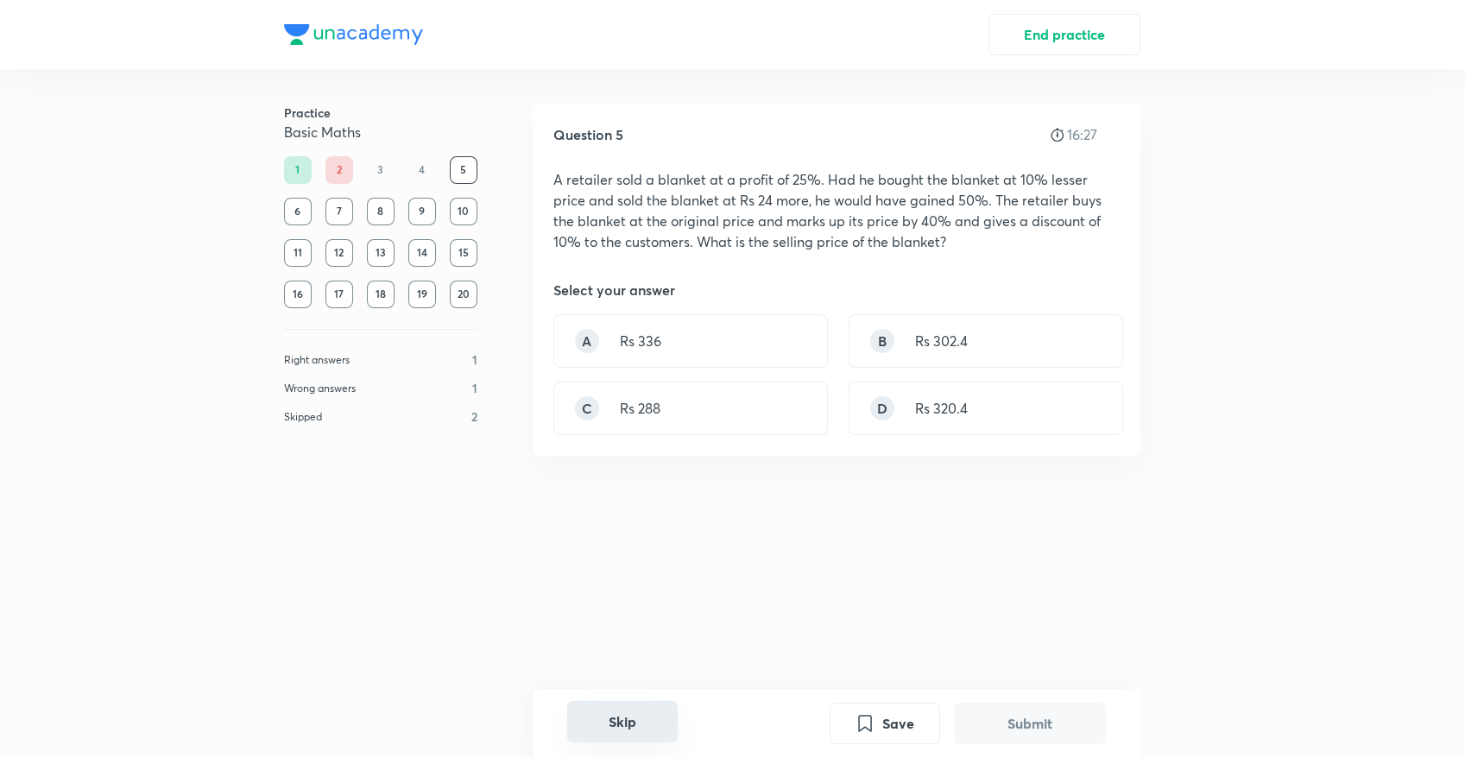
click at [608, 721] on button "Skip" at bounding box center [622, 721] width 110 height 41
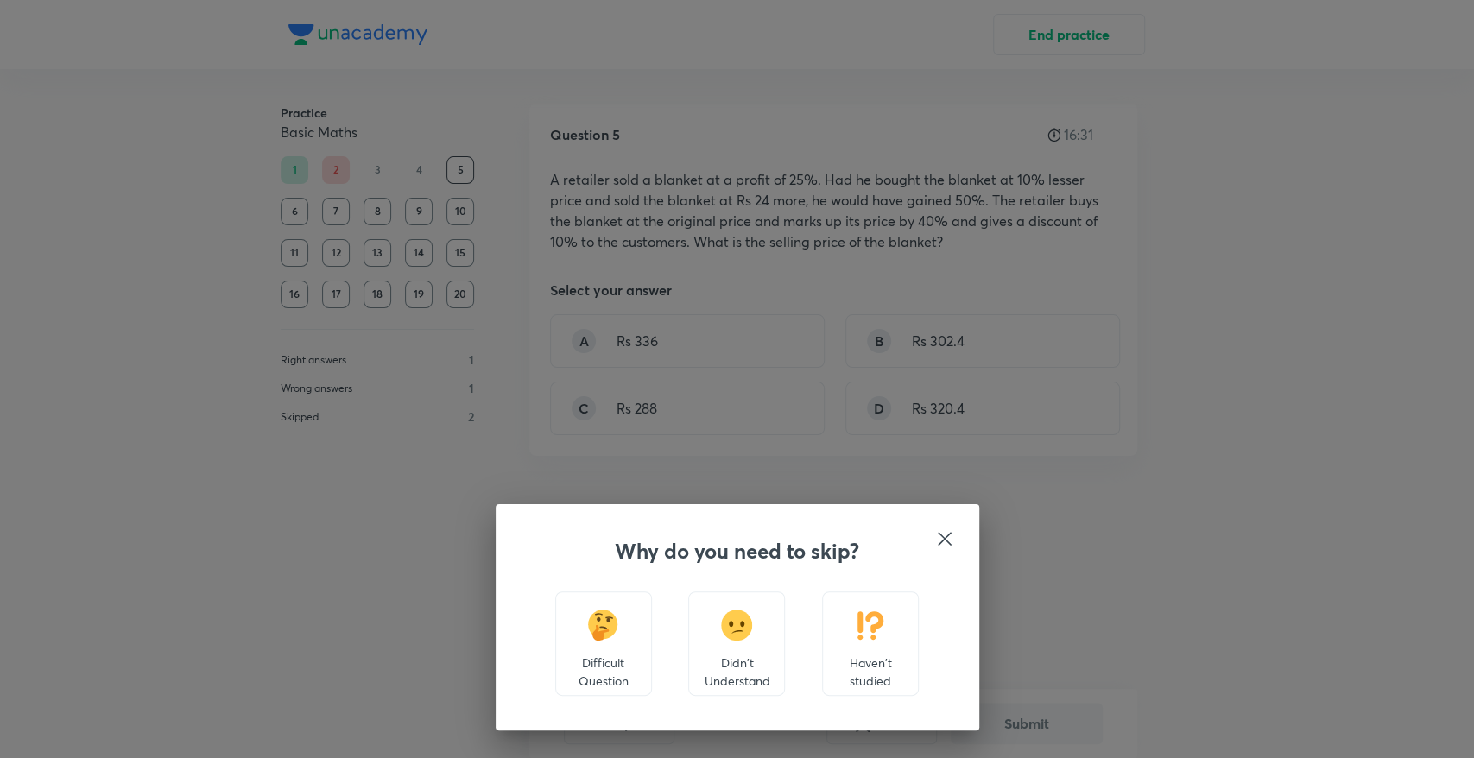
click at [740, 639] on img at bounding box center [737, 624] width 32 height 31
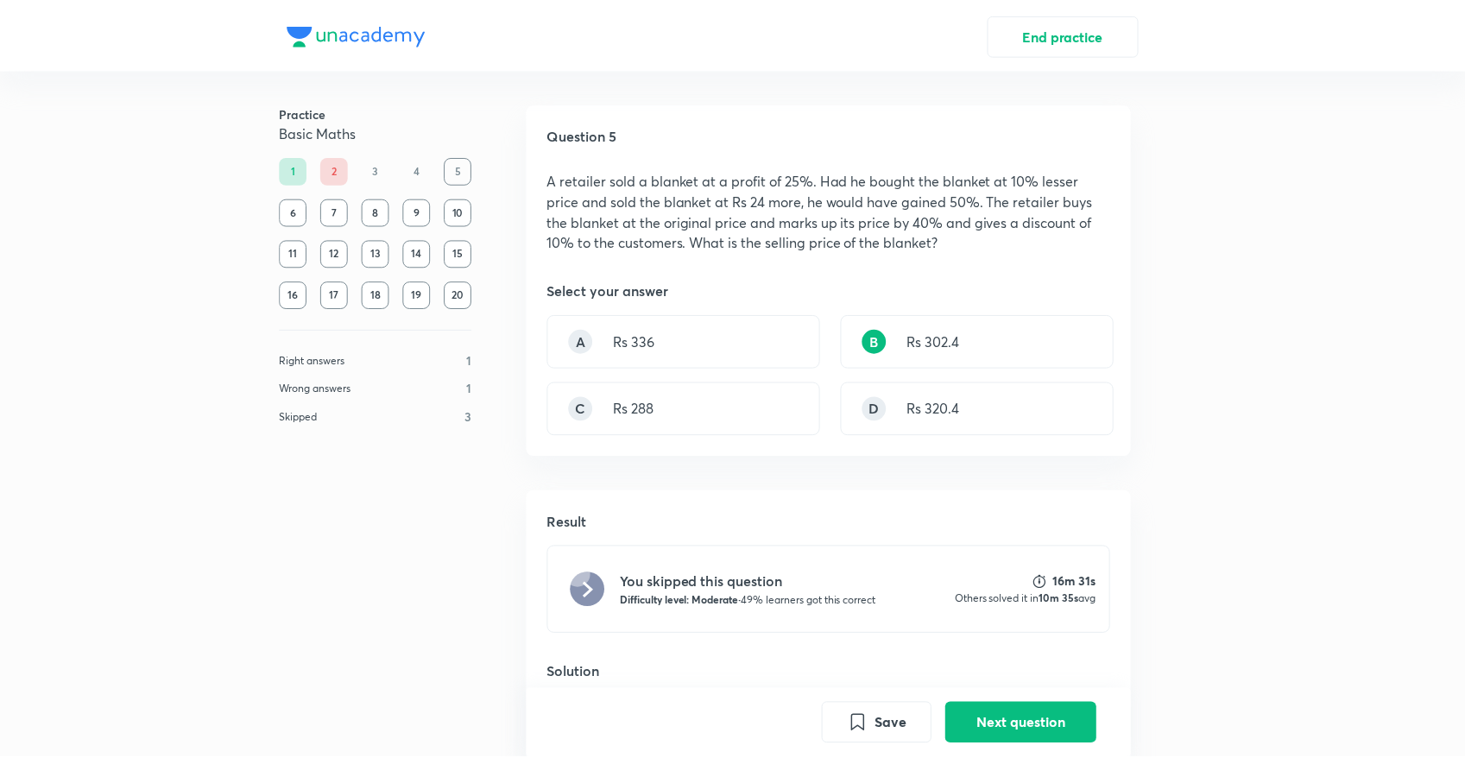
scroll to position [449, 0]
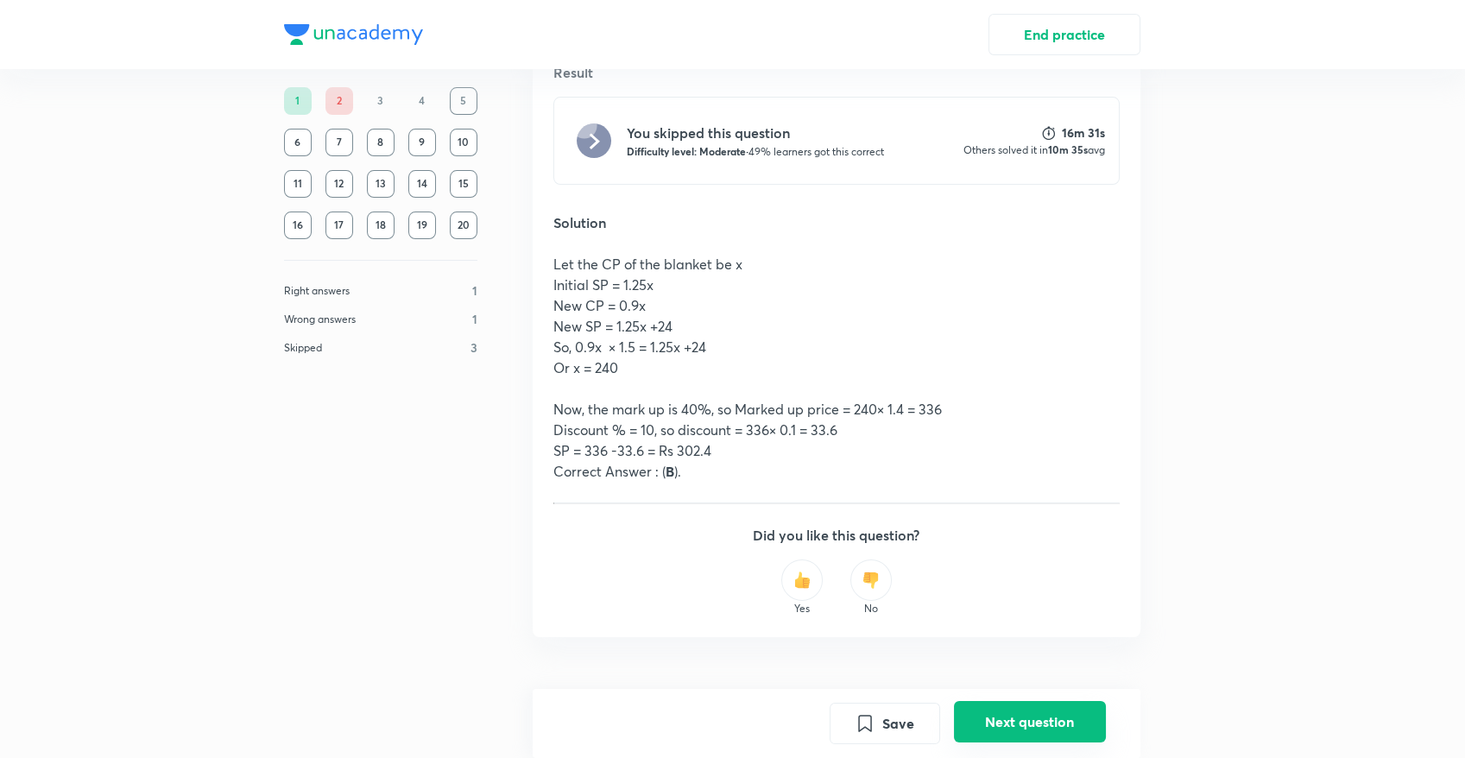
click at [1022, 708] on button "Next question" at bounding box center [1030, 721] width 152 height 41
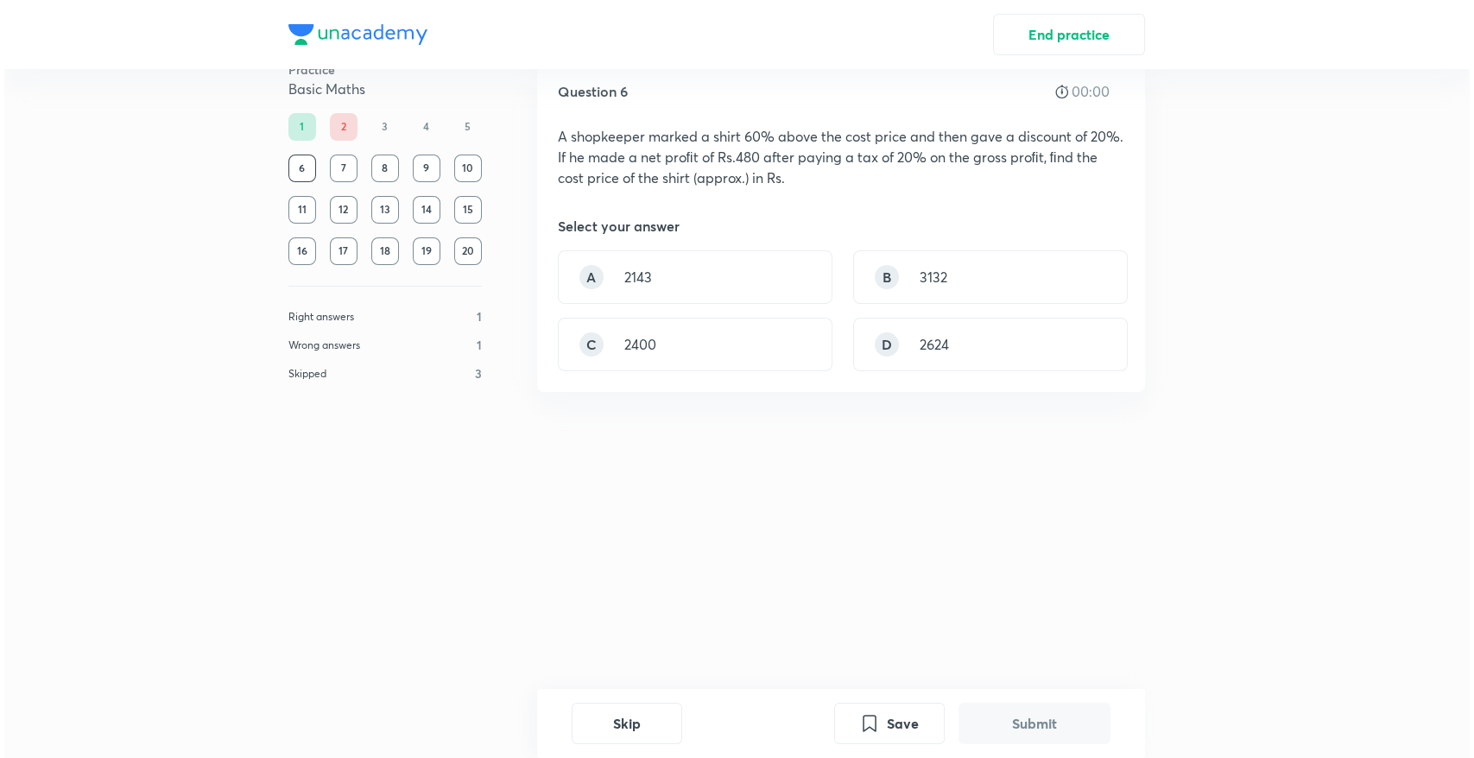
scroll to position [0, 0]
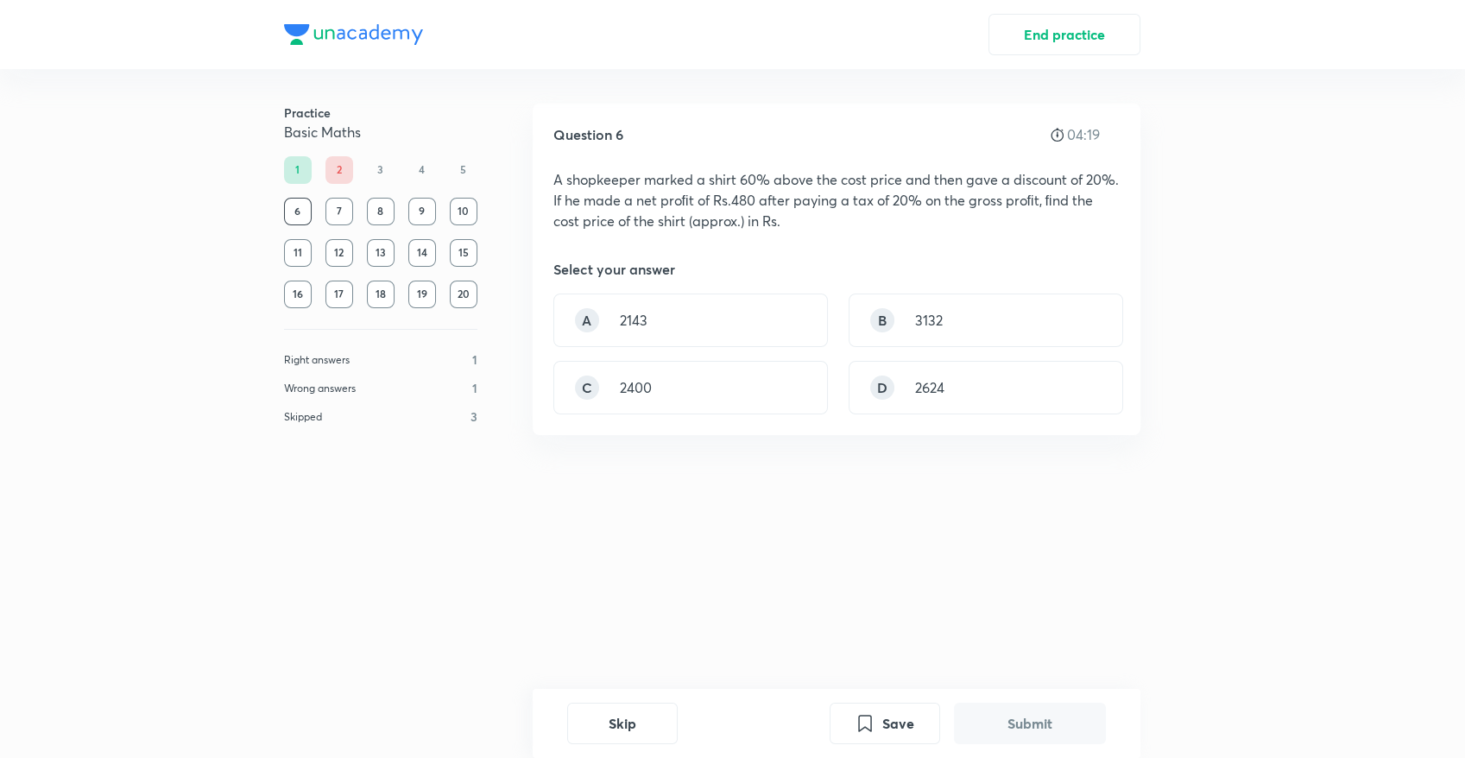
click at [622, 748] on div "Skip Save Submit" at bounding box center [837, 723] width 608 height 69
click at [628, 734] on button "Skip" at bounding box center [622, 721] width 110 height 41
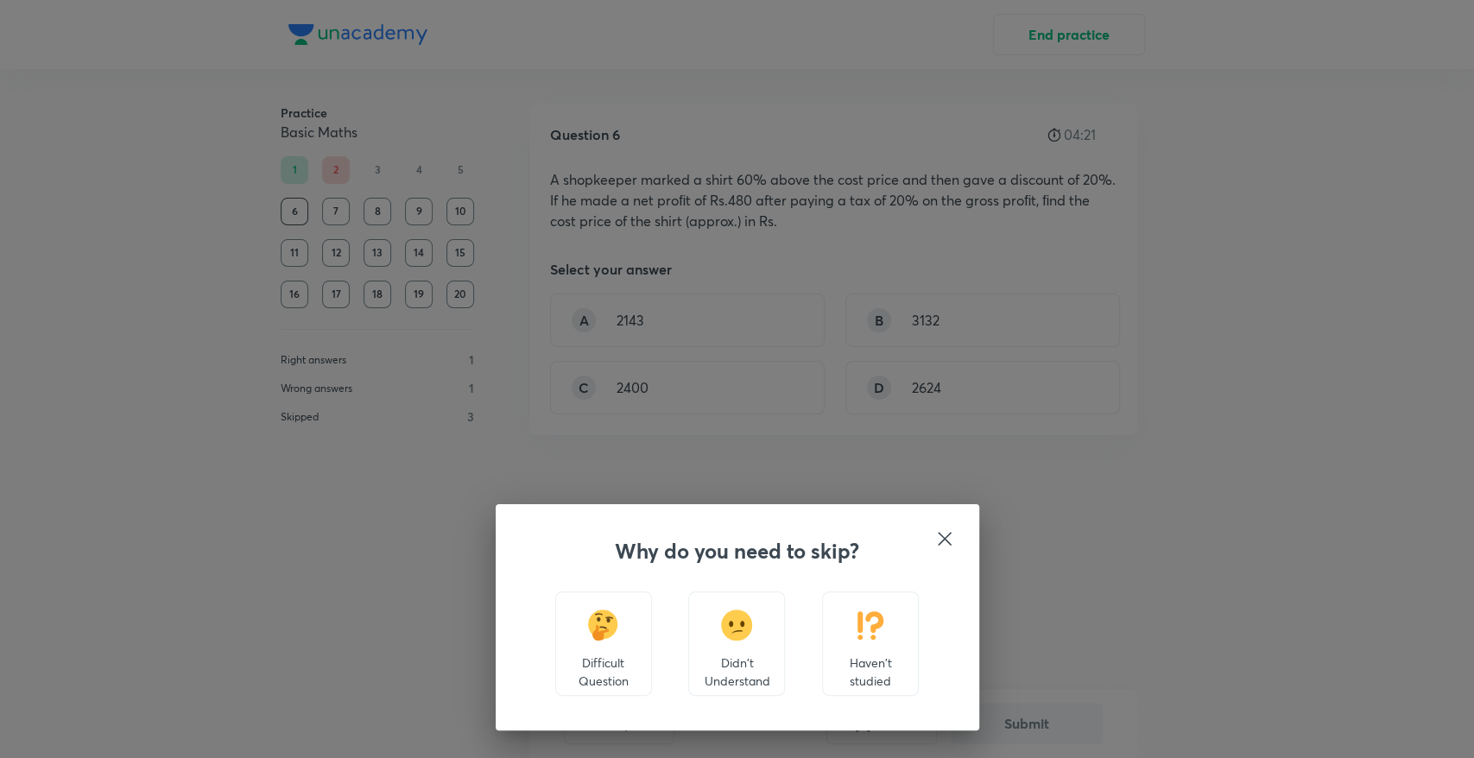
click at [606, 631] on img at bounding box center [603, 624] width 32 height 31
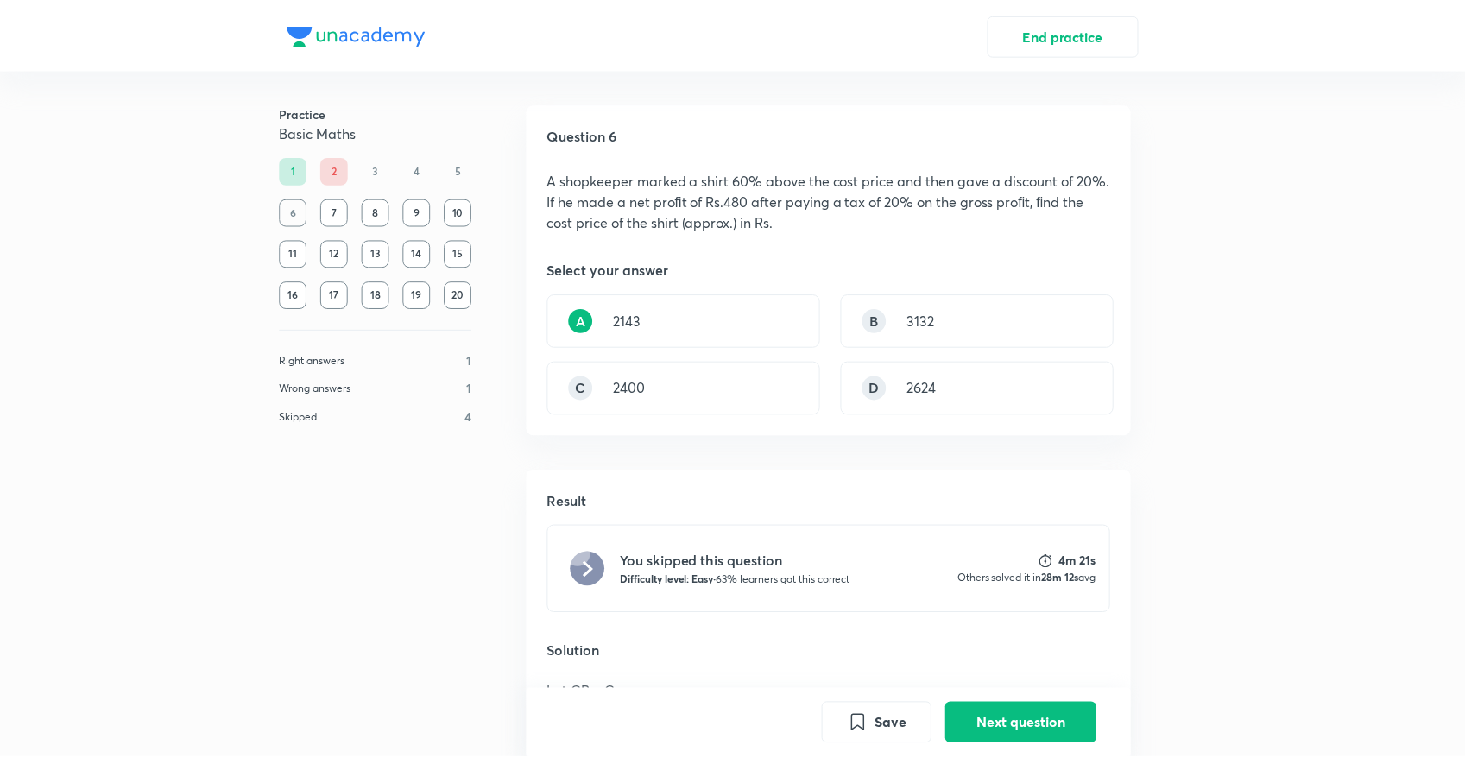
scroll to position [366, 0]
